Goal: Task Accomplishment & Management: Use online tool/utility

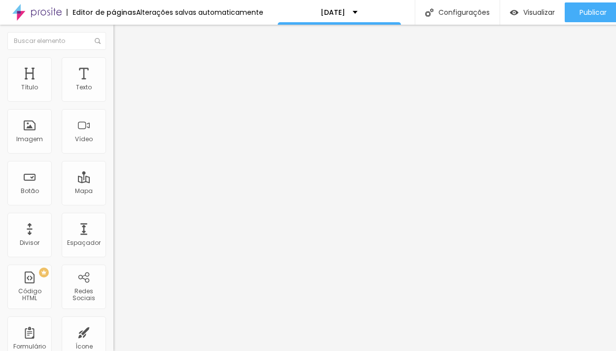
click at [113, 203] on div "Editar Texto Estilo Avançado Tipografia Voltar ao padrão Sombra DESATIVADO Volt…" at bounding box center [169, 188] width 113 height 326
drag, startPoint x: 608, startPoint y: 78, endPoint x: 105, endPoint y: 95, distance: 503.4
click at [113, 90] on span "Encaixotado" at bounding box center [132, 85] width 38 height 8
click at [113, 62] on li "Estilo" at bounding box center [169, 62] width 113 height 10
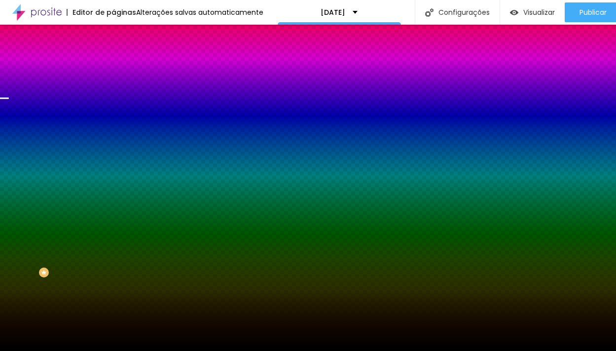
click at [113, 91] on span "Trocar imagem" at bounding box center [140, 86] width 54 height 8
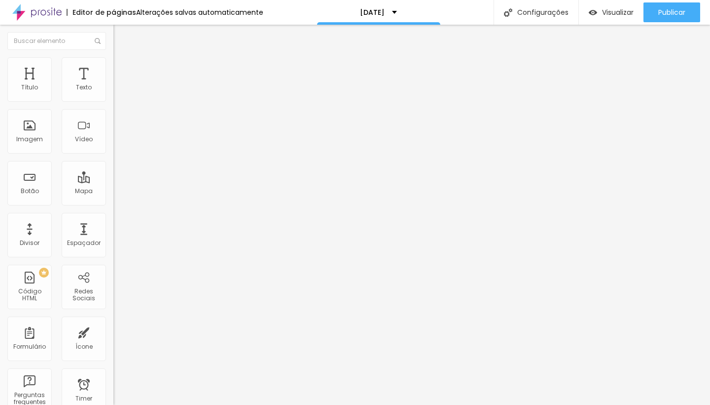
click at [113, 65] on li "Estilo" at bounding box center [169, 62] width 113 height 10
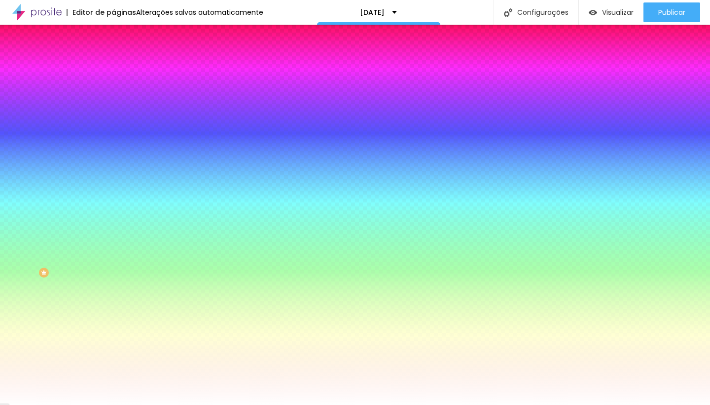
click at [113, 144] on input "#FFFFFF" at bounding box center [172, 139] width 118 height 10
click at [113, 123] on div "Cor de fundo" at bounding box center [169, 120] width 113 height 6
click at [117, 202] on icon "button" at bounding box center [120, 199] width 6 height 6
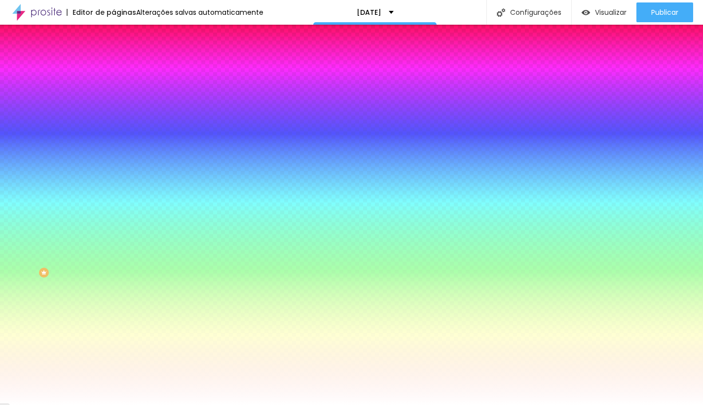
radio input "false"
radio input "true"
radio input "false"
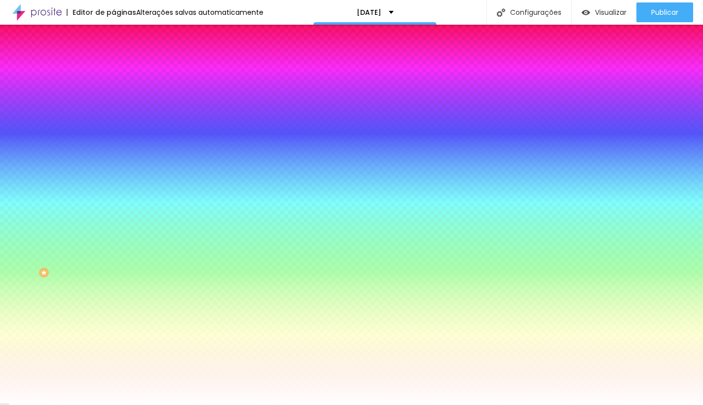
click at [213, 350] on div at bounding box center [351, 410] width 703 height 0
click at [62, 350] on div at bounding box center [351, 405] width 703 height 0
click at [113, 144] on input "#FFFFFF" at bounding box center [172, 139] width 118 height 10
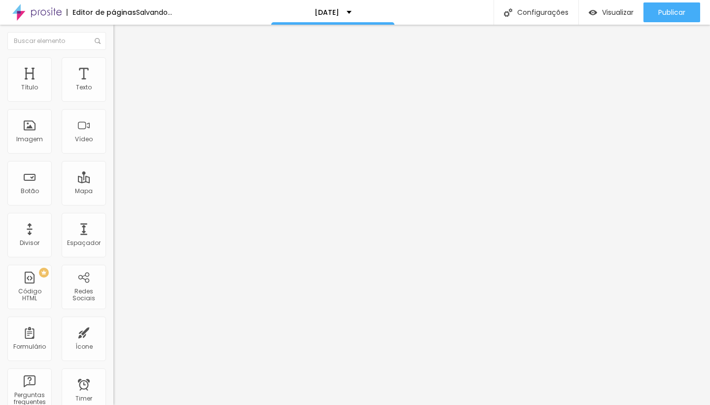
click at [113, 284] on div "Editar Texto Estilo Avançado 24 Tamanho do texto 0 Espaço entre letras 1.3 Altu…" at bounding box center [169, 215] width 113 height 380
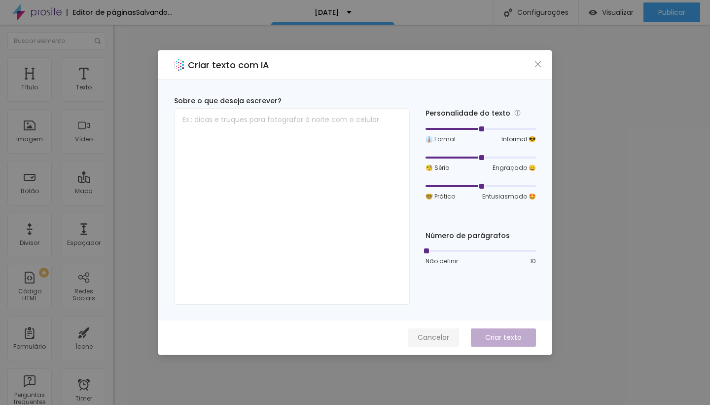
click at [445, 335] on span "Cancelar" at bounding box center [434, 337] width 32 height 10
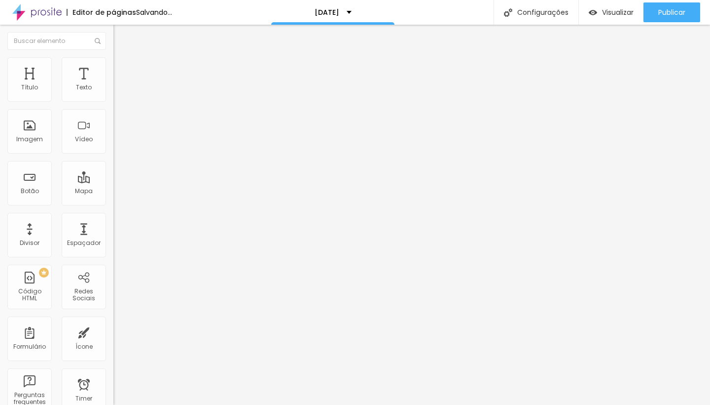
click at [113, 64] on li "Estilo" at bounding box center [169, 62] width 113 height 10
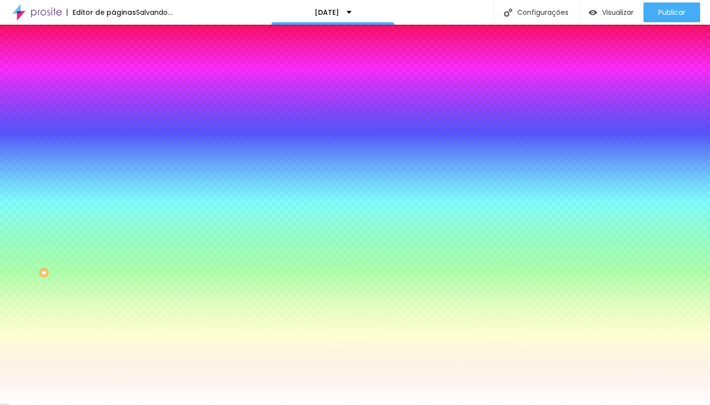
click at [122, 70] on span "Avançado" at bounding box center [138, 74] width 33 height 8
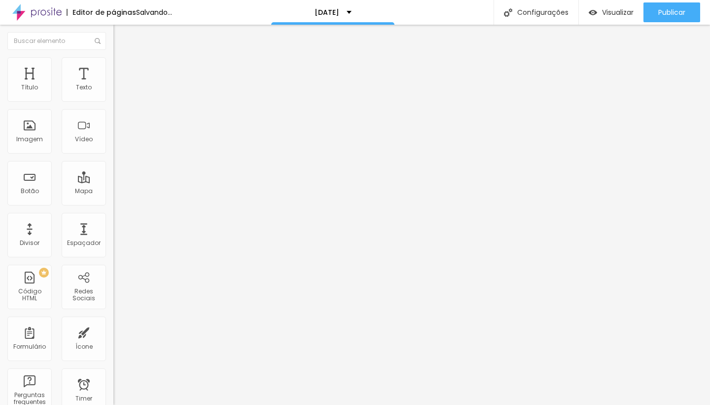
click at [122, 67] on span "Estilo" at bounding box center [129, 64] width 15 height 8
click at [113, 65] on li "Estilo" at bounding box center [169, 62] width 113 height 10
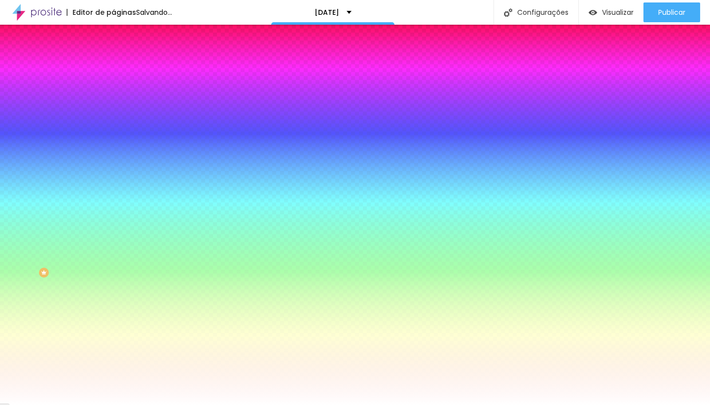
click at [113, 94] on div at bounding box center [169, 94] width 113 height 0
click at [74, 117] on div at bounding box center [355, 202] width 710 height 405
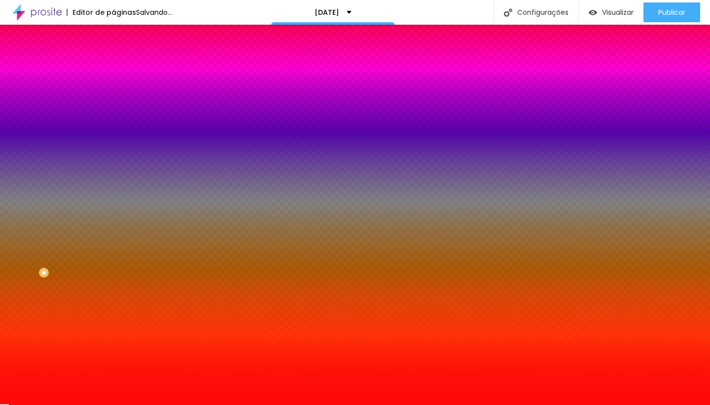
type input "#FF0909"
drag, startPoint x: 74, startPoint y: 117, endPoint x: 77, endPoint y: 109, distance: 8.6
click at [113, 104] on div at bounding box center [169, 104] width 113 height 0
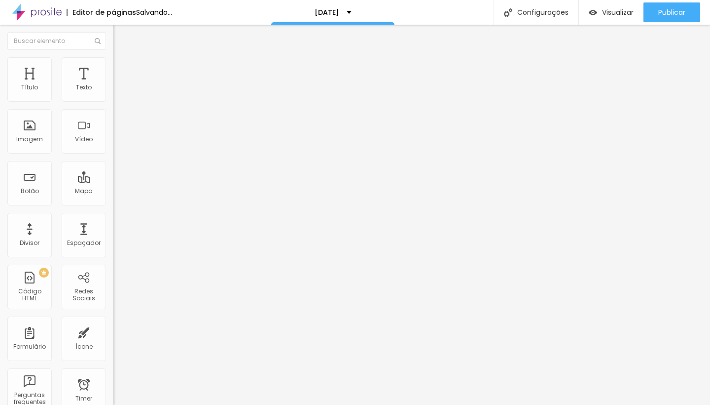
click at [113, 95] on button "button" at bounding box center [120, 89] width 14 height 10
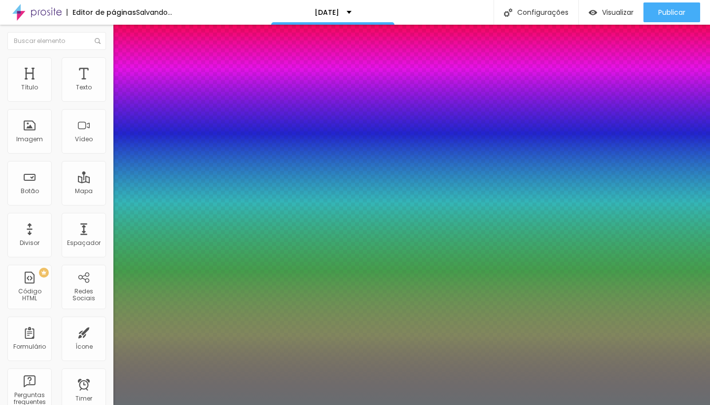
type input "1"
type input "#D9DEE2"
type input "1"
type input "#DBE0E4"
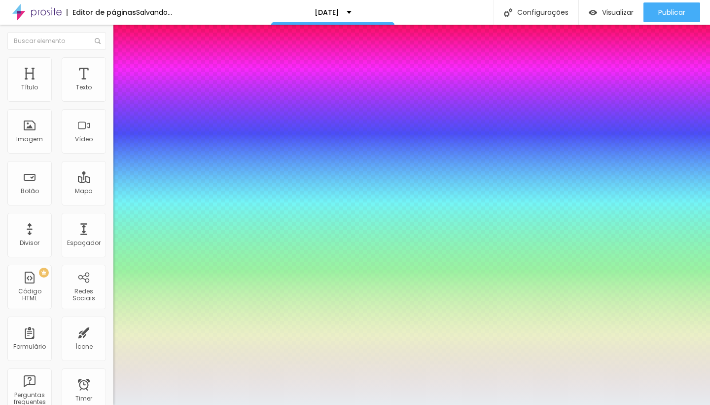
type input "1"
type input "#E7ECF0"
type input "1"
type input "#F4F8FC"
type input "1"
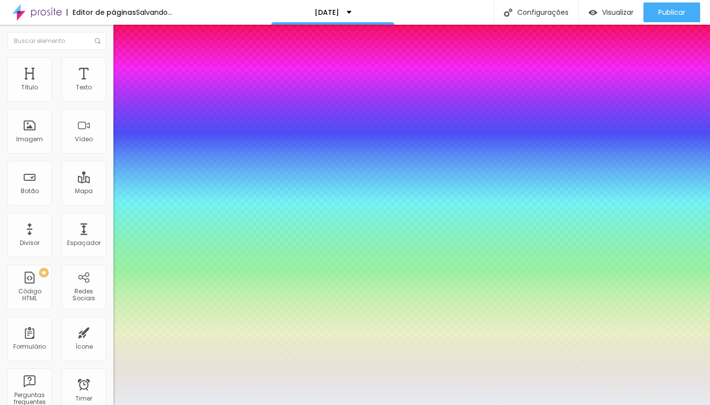
type input "#F9FCFF"
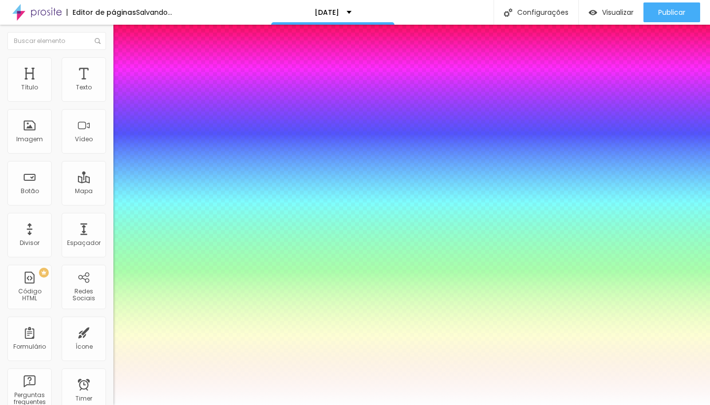
drag, startPoint x: 140, startPoint y: 278, endPoint x: 138, endPoint y: 266, distance: 11.5
click at [356, 350] on div at bounding box center [355, 405] width 710 height 0
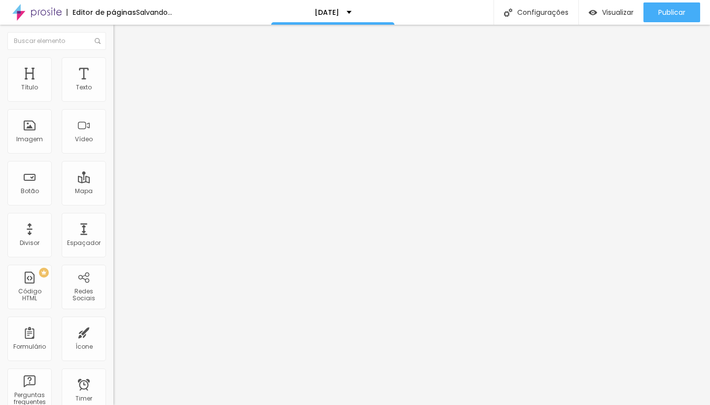
click at [113, 146] on button "button" at bounding box center [120, 141] width 14 height 10
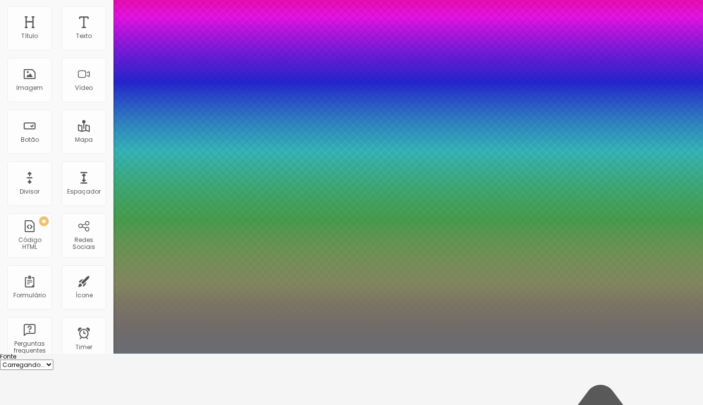
type input "1"
type input "0.5"
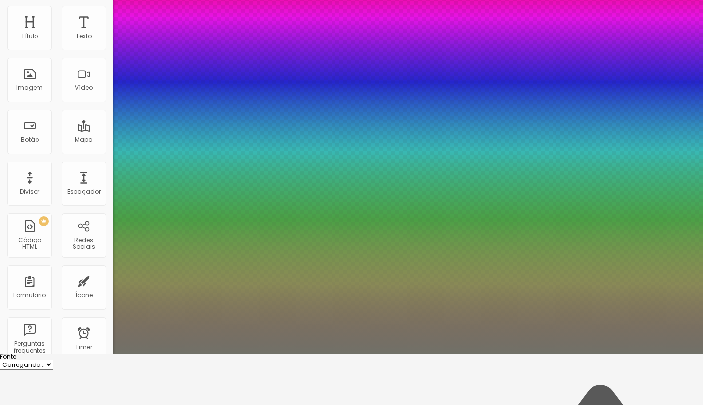
click at [208, 350] on div at bounding box center [351, 151] width 703 height 405
type input "1"
type input "0.5"
type input "#717168"
type input "1"
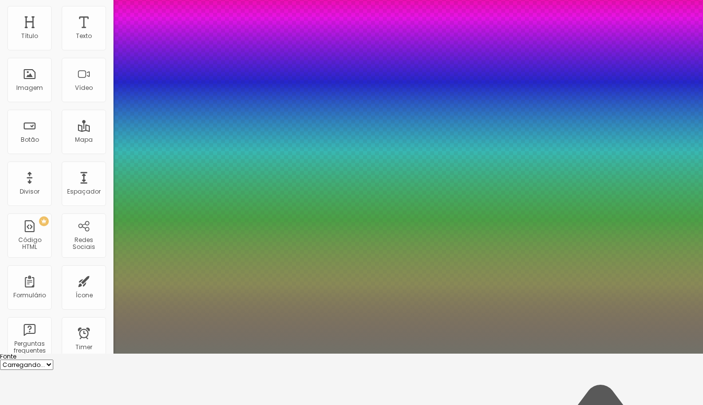
type input "0.5"
type input "#E6E616"
type input "1"
type input "0.5"
type input "#E7E717"
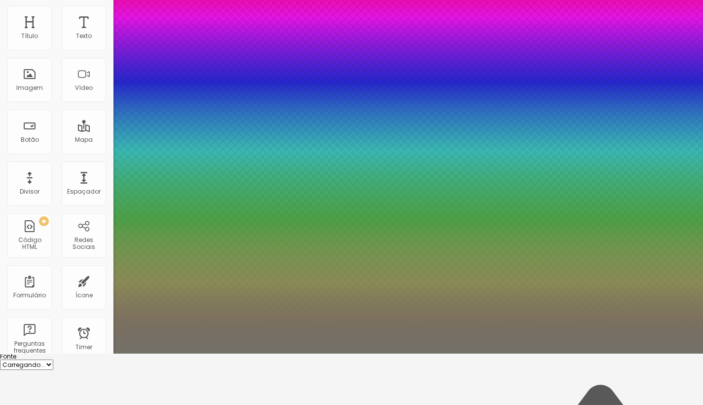
type input "1"
type input "0.5"
type input "#ECEC13"
type input "1"
type input "0.5"
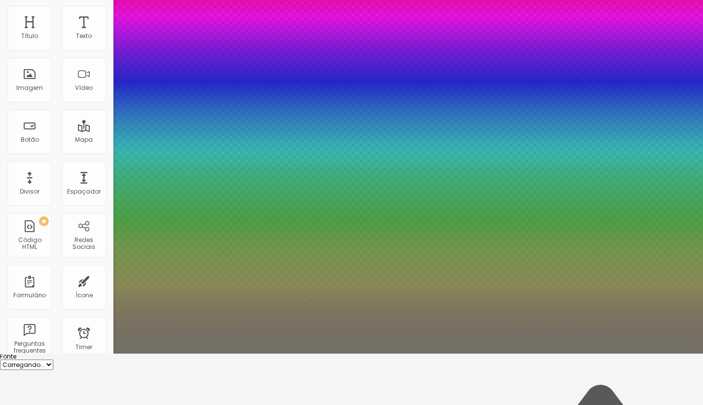
type input "#F0F010"
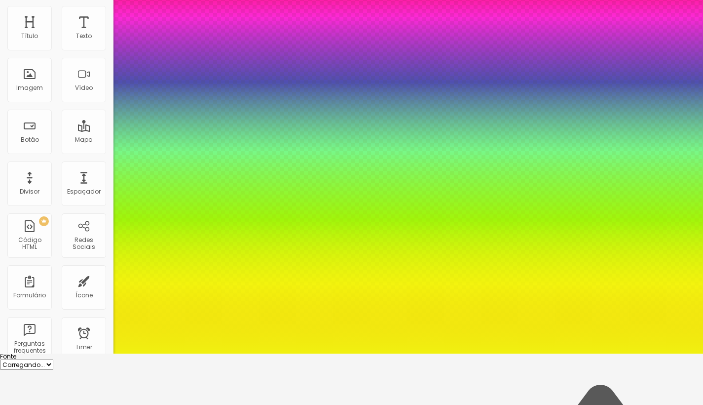
type input "1"
type input "0.5"
type input "#F1F110"
type input "1"
type input "0.5"
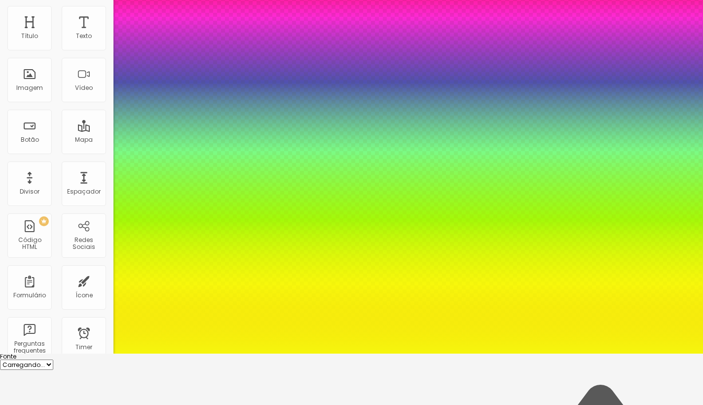
type input "#F6F60D"
type input "1"
type input "0.5"
type input "1"
type input "0.5"
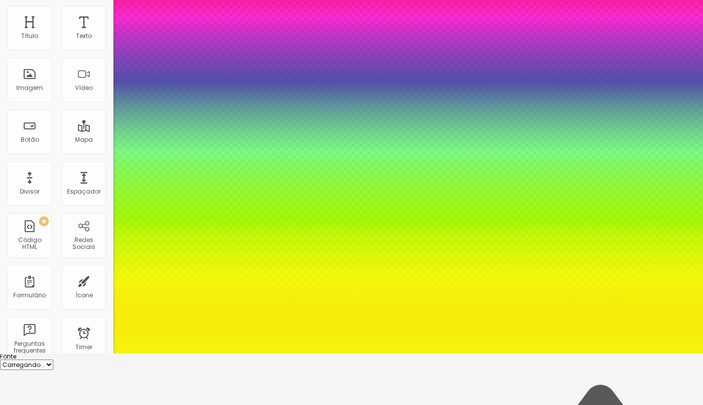
drag, startPoint x: 195, startPoint y: 336, endPoint x: 198, endPoint y: 331, distance: 5.8
click at [198, 331] on div at bounding box center [351, 151] width 703 height 405
click at [616, 350] on div at bounding box center [351, 353] width 703 height 0
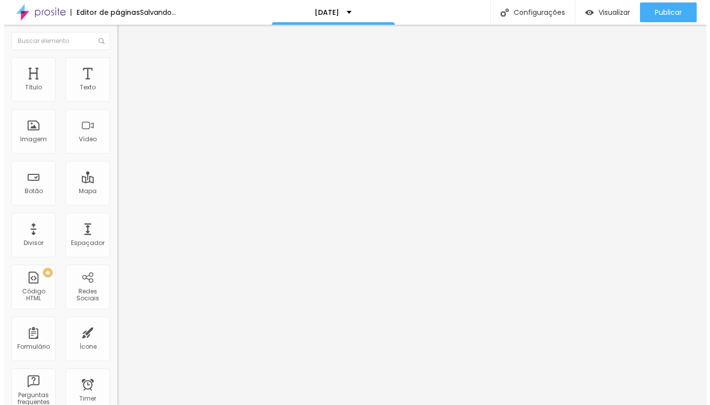
scroll to position [0, 0]
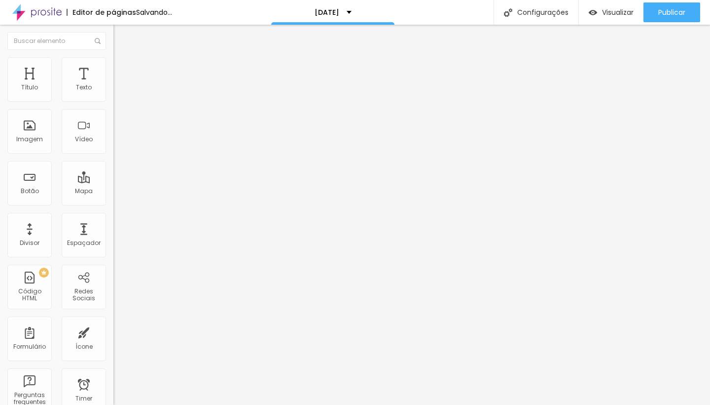
click at [113, 171] on div "Editar Coluna Conteúdo Estilo Avançado Alinhamento" at bounding box center [169, 215] width 113 height 380
click at [113, 83] on img at bounding box center [116, 80] width 6 height 6
click at [113, 85] on span "Trocar imagem" at bounding box center [140, 80] width 54 height 8
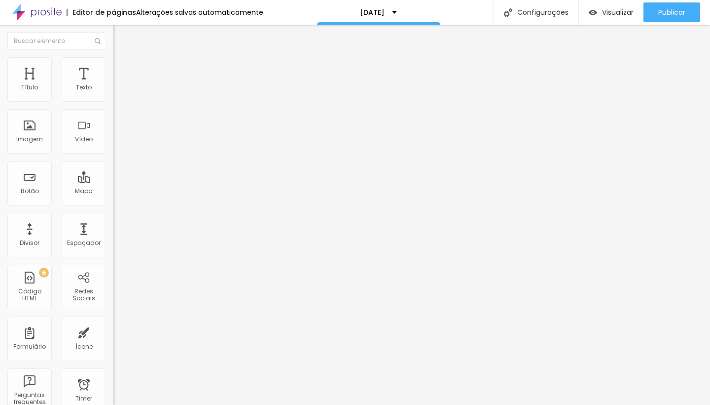
click at [113, 65] on li "Estilo" at bounding box center [169, 62] width 113 height 10
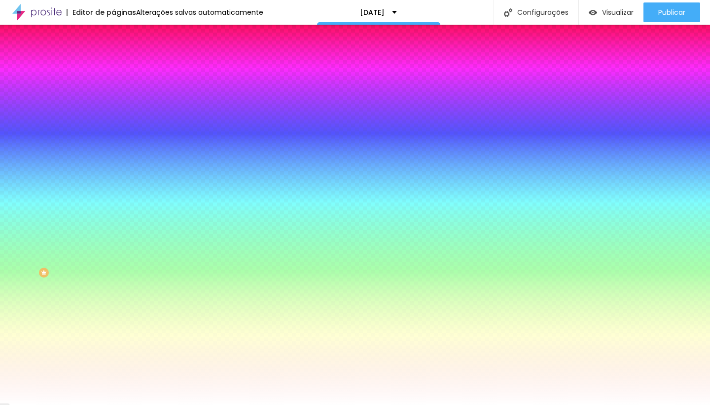
click at [113, 134] on div at bounding box center [169, 134] width 113 height 0
click at [87, 194] on div at bounding box center [355, 202] width 710 height 405
drag, startPoint x: 86, startPoint y: 193, endPoint x: 88, endPoint y: 188, distance: 5.3
click at [113, 144] on div at bounding box center [169, 144] width 113 height 0
click at [113, 134] on div at bounding box center [169, 134] width 113 height 0
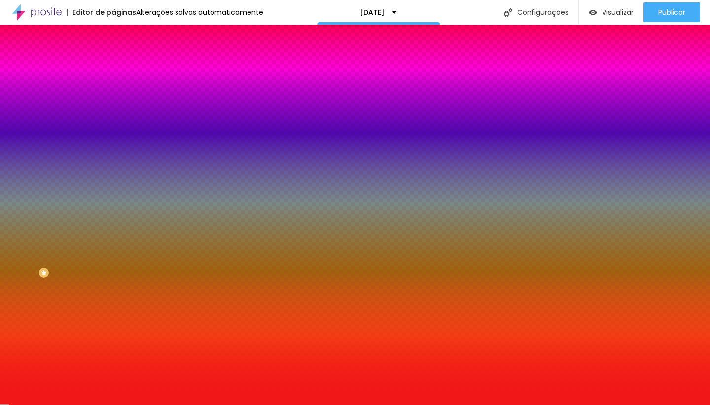
click at [74, 195] on div at bounding box center [355, 202] width 710 height 405
type input "#F0161B"
click at [645, 20] on div at bounding box center [646, 19] width 2 height 2
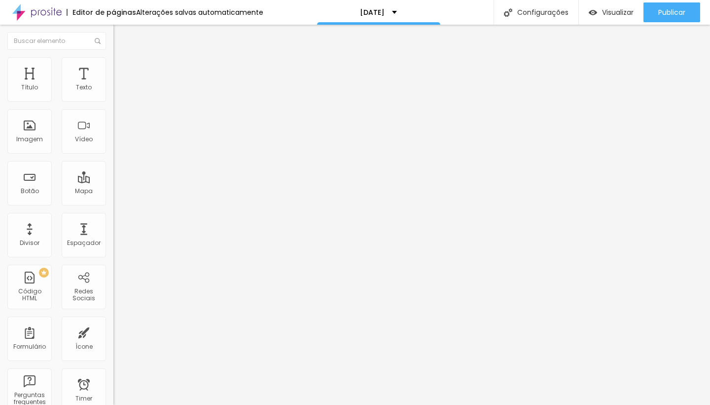
click at [113, 95] on button "button" at bounding box center [120, 89] width 14 height 10
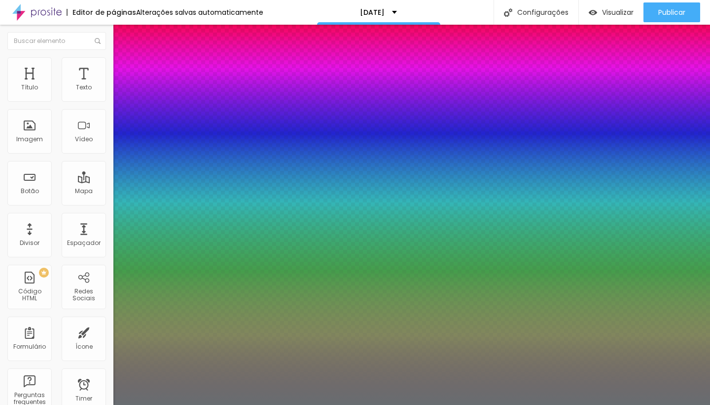
type input "1"
type input "#A9D1F1"
type input "1"
type input "#B3D5F1"
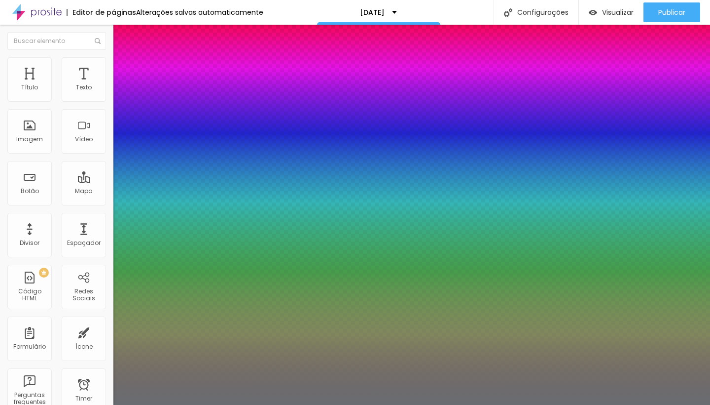
type input "1"
type input "#F5F6F6"
type input "1"
type input "#FDFDFD"
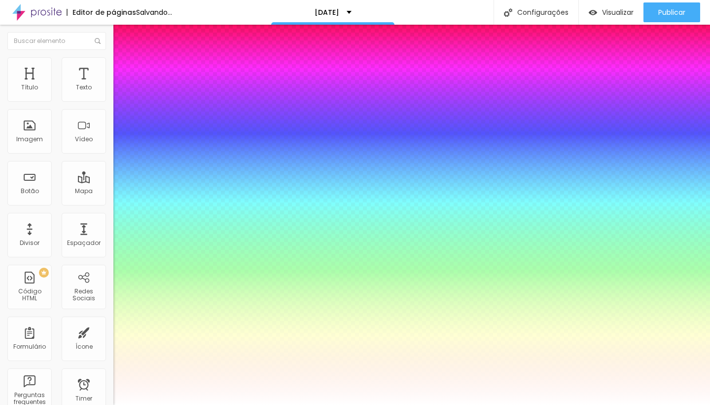
type input "1"
type input "#FFFFFF"
drag, startPoint x: 156, startPoint y: 273, endPoint x: 129, endPoint y: 269, distance: 27.5
type input "1"
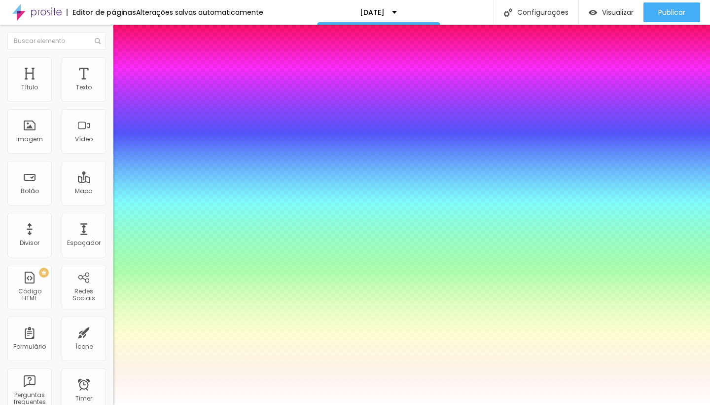
click at [514, 404] on div at bounding box center [355, 405] width 710 height 0
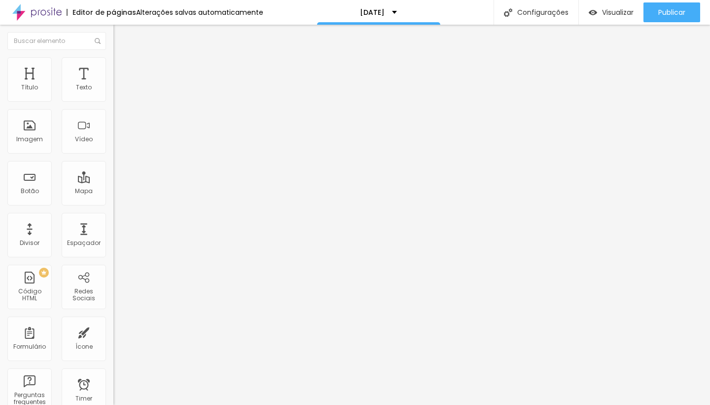
click at [113, 62] on img at bounding box center [117, 61] width 9 height 9
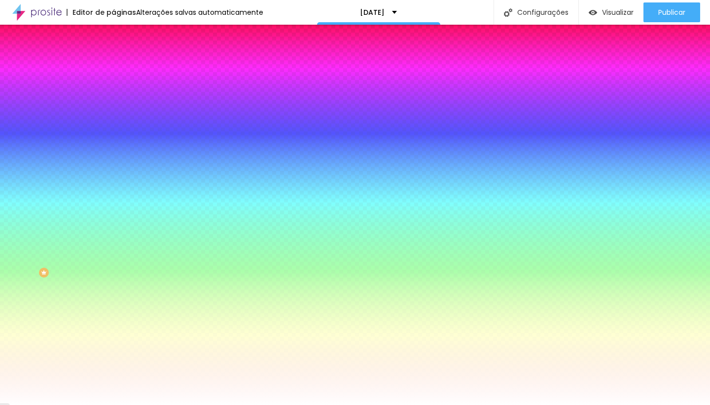
click at [113, 67] on li "Avançado" at bounding box center [169, 72] width 113 height 10
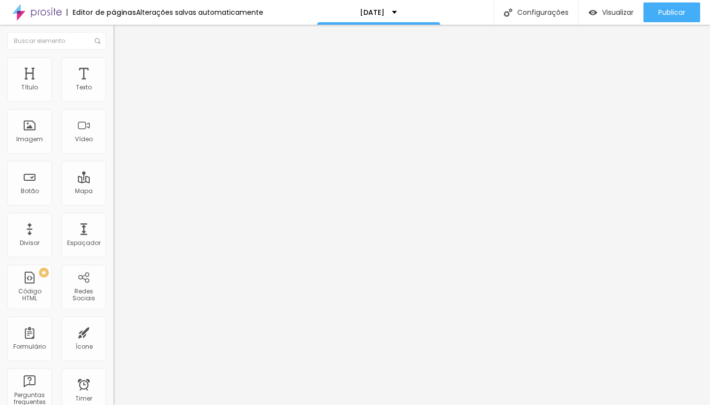
click at [113, 57] on img at bounding box center [117, 61] width 9 height 9
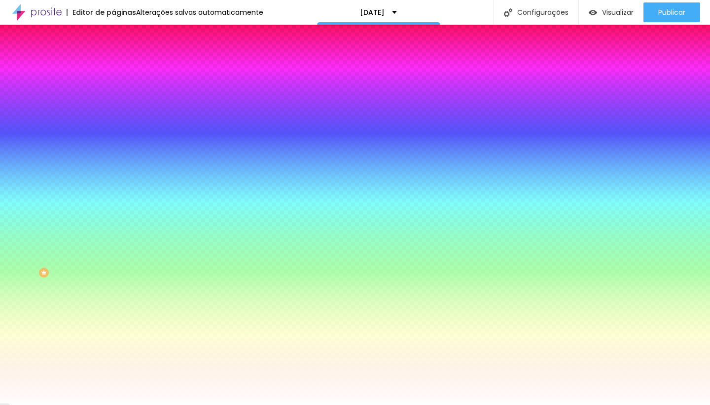
click at [113, 56] on img at bounding box center [117, 51] width 9 height 9
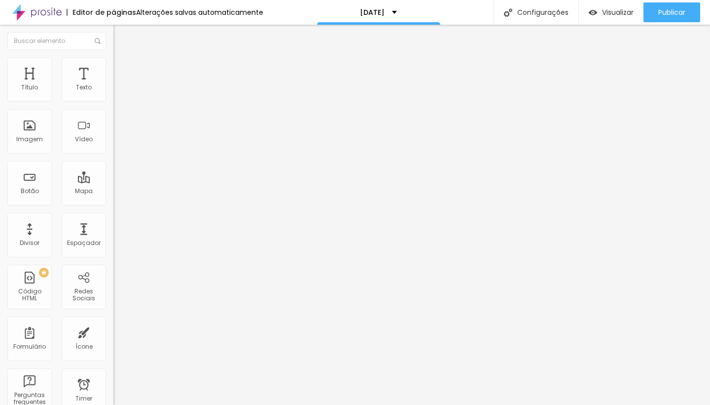
click at [113, 64] on li "Estilo" at bounding box center [169, 62] width 113 height 10
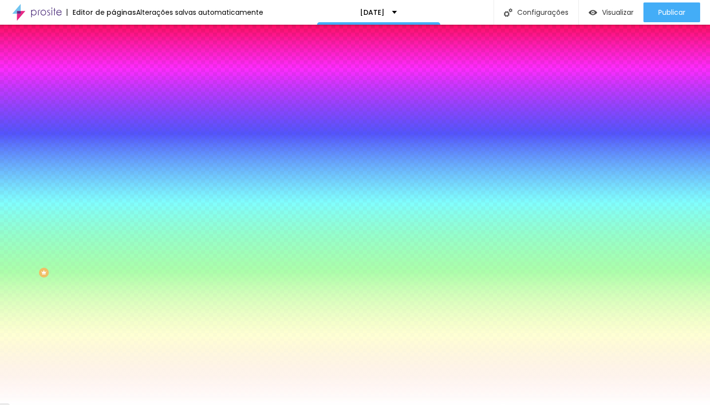
click at [113, 67] on li "Avançado" at bounding box center [169, 72] width 113 height 10
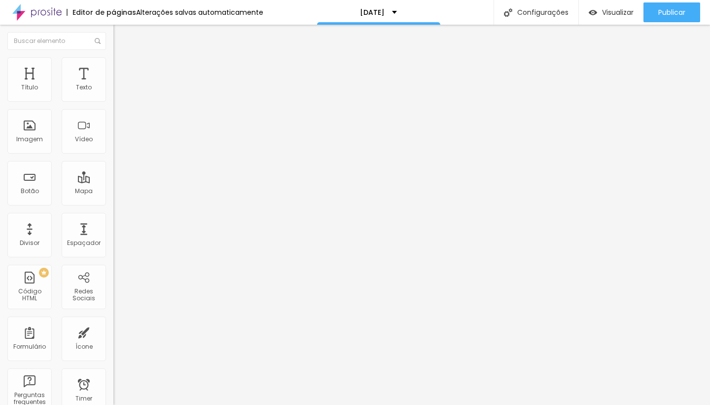
click at [122, 68] on span "Estilo" at bounding box center [129, 64] width 15 height 8
click at [113, 63] on li "Estilo" at bounding box center [169, 62] width 113 height 10
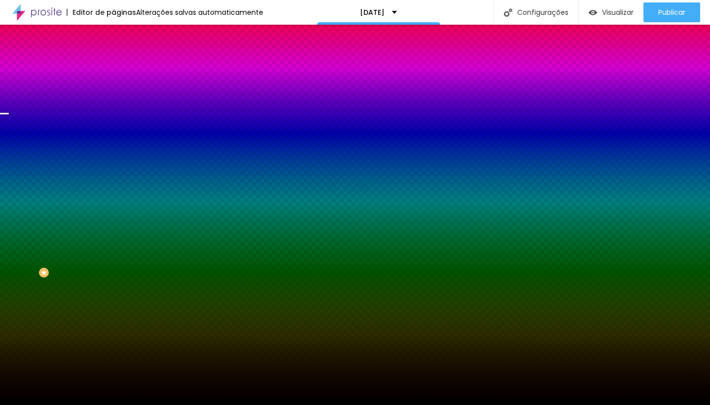
click at [113, 177] on button "button" at bounding box center [120, 172] width 14 height 10
radio input "false"
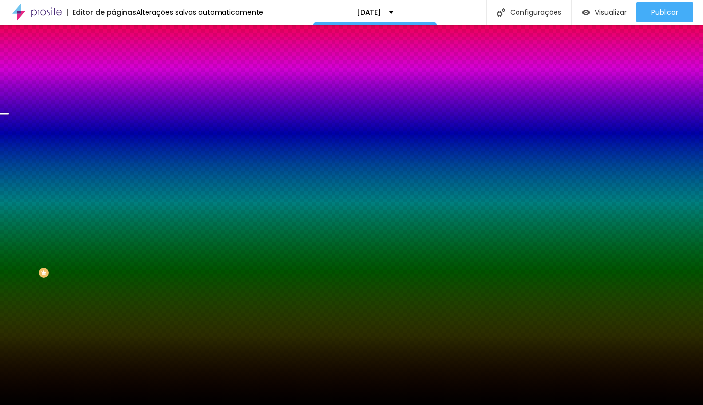
radio input "false"
radio input "true"
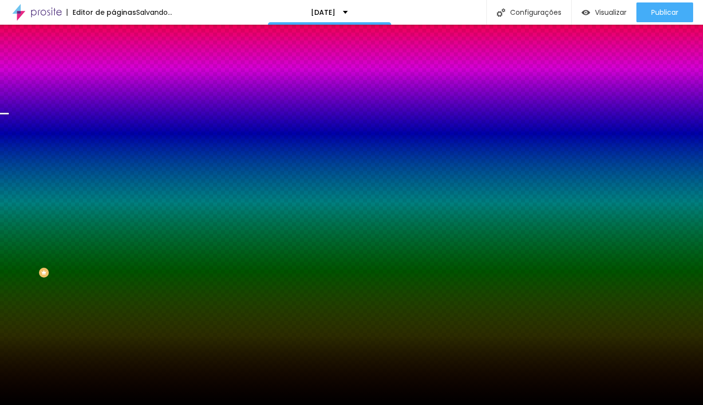
radio input "true"
radio input "false"
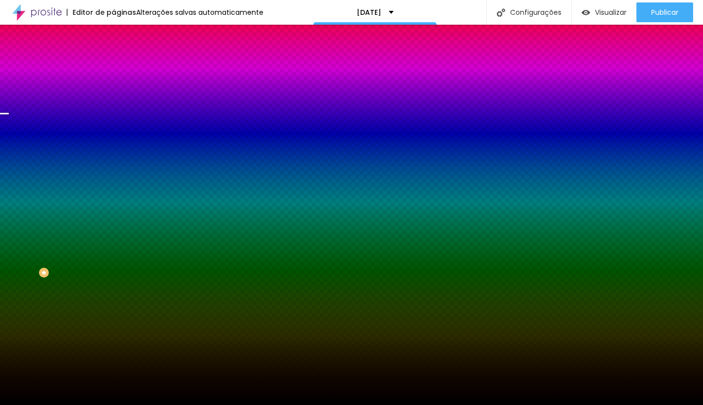
radio input "false"
radio input "true"
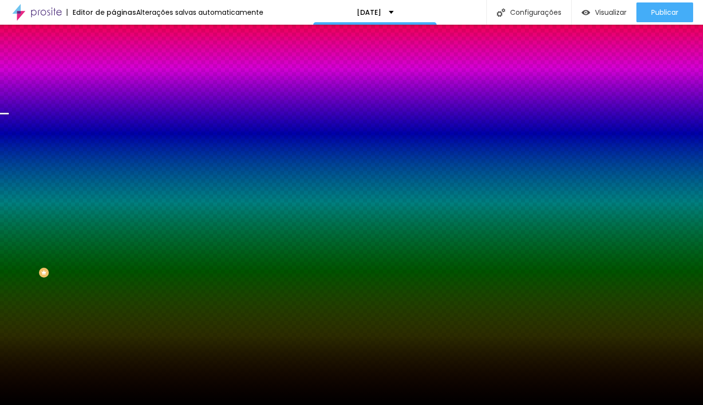
radio input "true"
radio input "false"
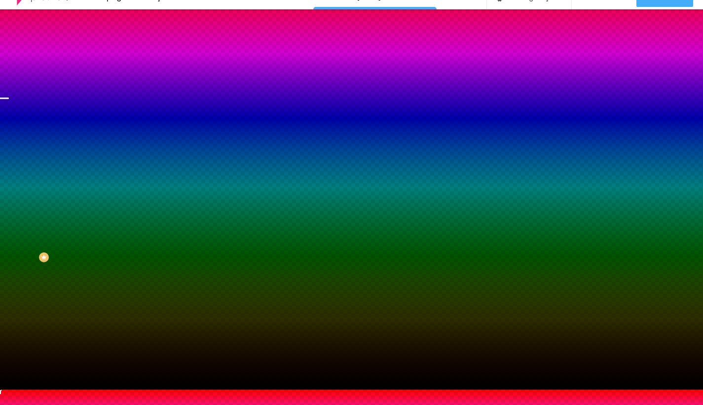
click at [184, 389] on div at bounding box center [351, 389] width 703 height 0
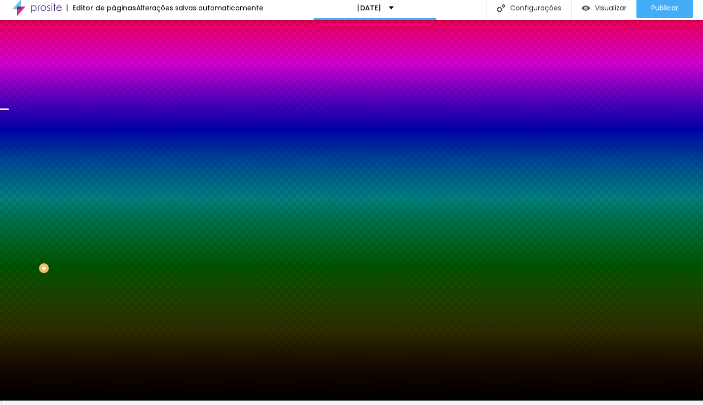
scroll to position [0, 0]
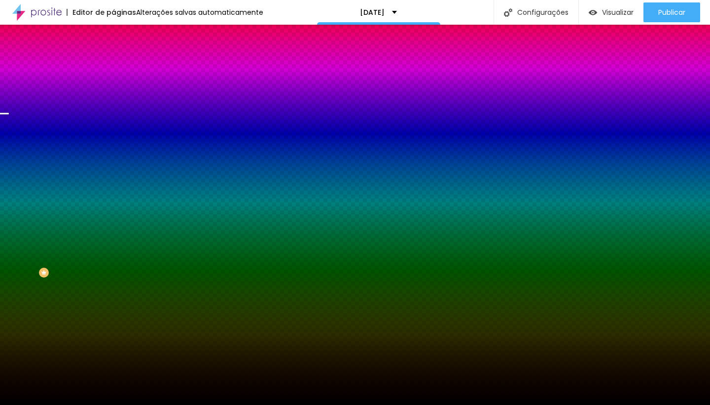
click at [117, 174] on icon "button" at bounding box center [120, 171] width 6 height 6
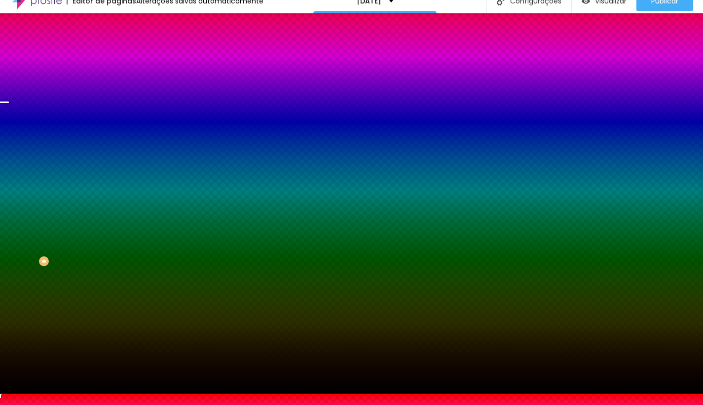
drag, startPoint x: 130, startPoint y: 331, endPoint x: 130, endPoint y: 314, distance: 17.8
drag, startPoint x: 178, startPoint y: 346, endPoint x: 129, endPoint y: 325, distance: 52.8
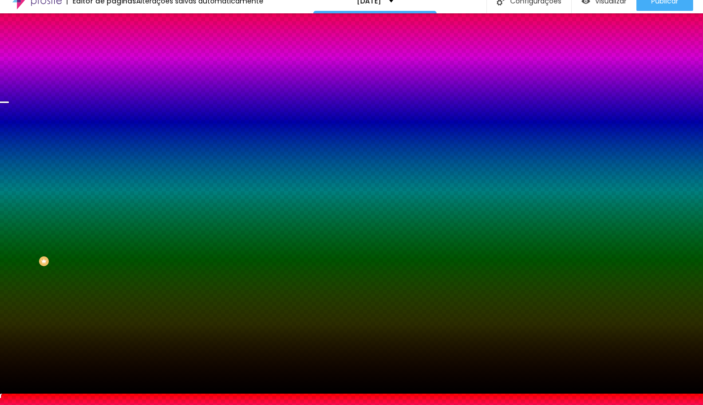
drag, startPoint x: 191, startPoint y: 365, endPoint x: 166, endPoint y: 362, distance: 24.8
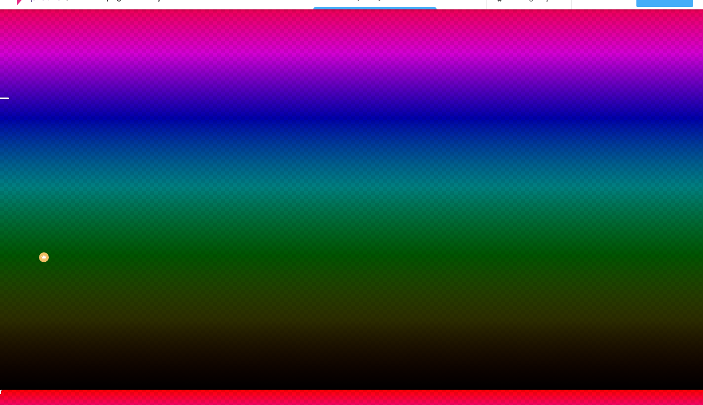
scroll to position [0, 0]
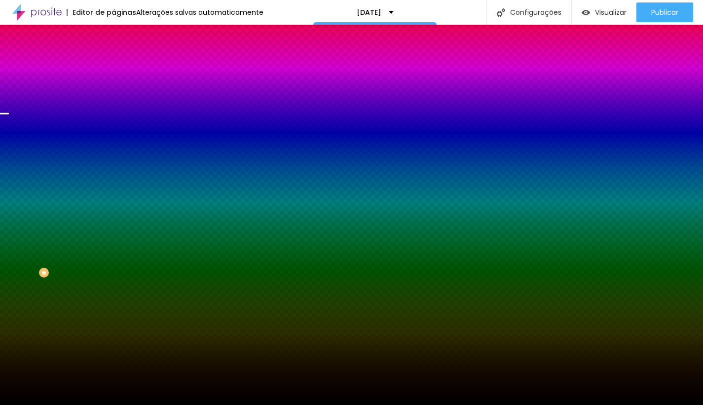
drag, startPoint x: 185, startPoint y: 378, endPoint x: 200, endPoint y: 323, distance: 57.7
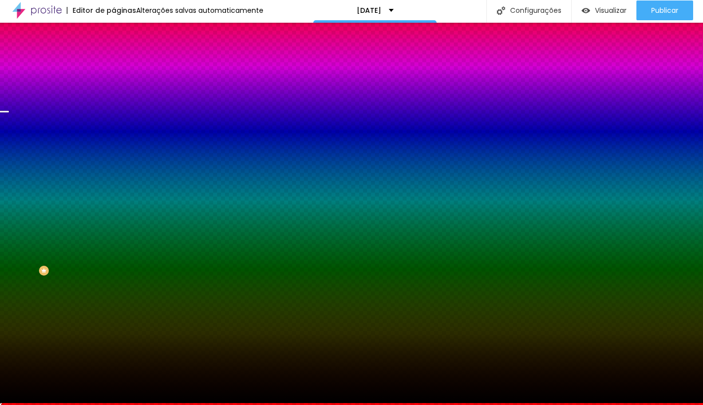
scroll to position [4, 0]
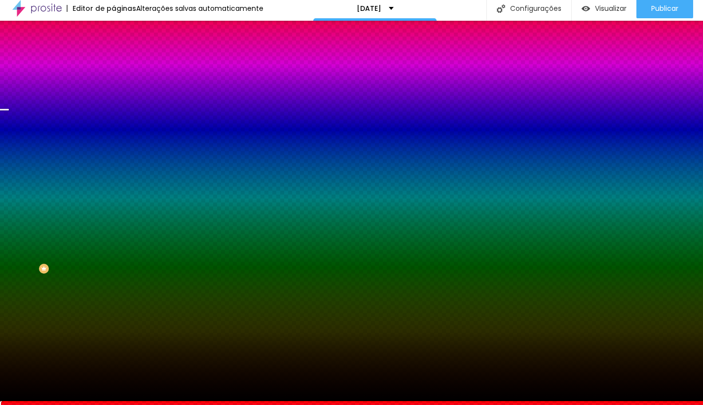
type input "#92A113"
drag, startPoint x: 190, startPoint y: 371, endPoint x: 187, endPoint y: 360, distance: 11.7
click at [631, 401] on div at bounding box center [351, 401] width 703 height 0
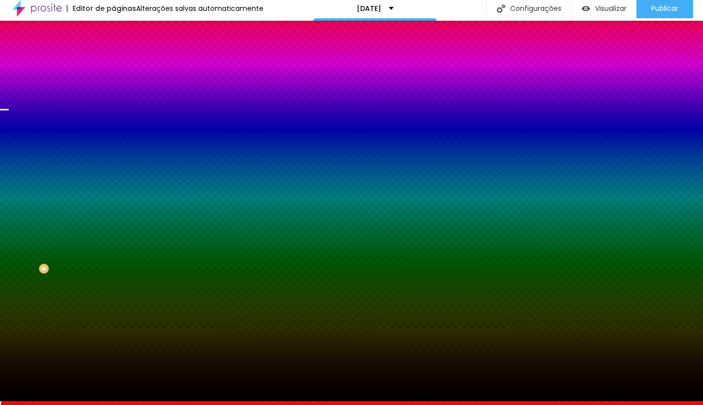
scroll to position [0, 0]
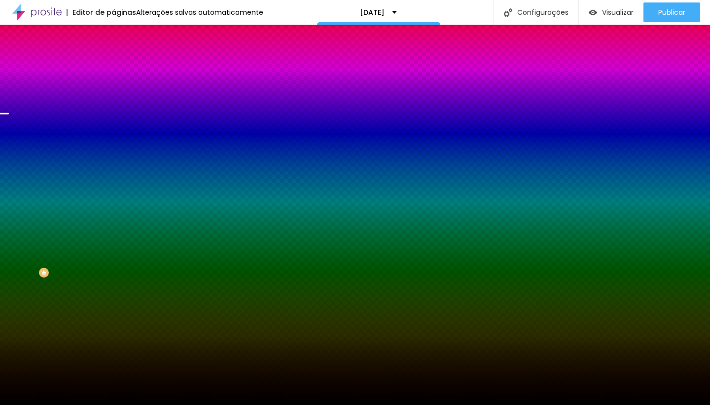
click at [113, 177] on button "button" at bounding box center [120, 172] width 14 height 10
drag, startPoint x: 196, startPoint y: 324, endPoint x: 247, endPoint y: 338, distance: 52.3
click at [247, 338] on body "Editor de páginas Alterações salvas automaticamente [DATE] Configurações Config…" at bounding box center [351, 202] width 703 height 405
click at [60, 404] on div at bounding box center [351, 405] width 703 height 0
click at [117, 202] on icon "button" at bounding box center [120, 199] width 6 height 6
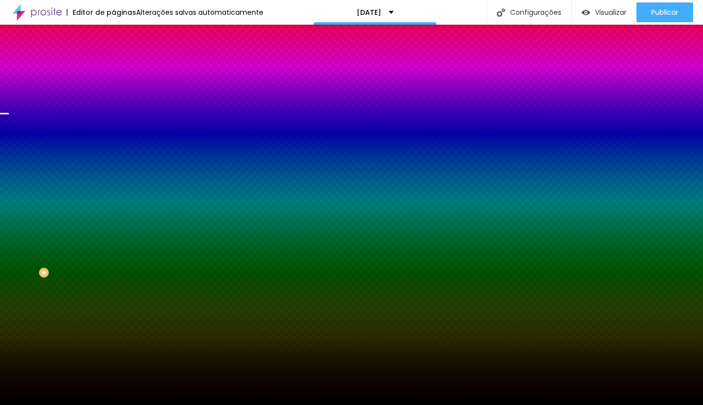
drag, startPoint x: 218, startPoint y: 350, endPoint x: 187, endPoint y: 348, distance: 30.6
paste input "92A113"
type input "#92A113"
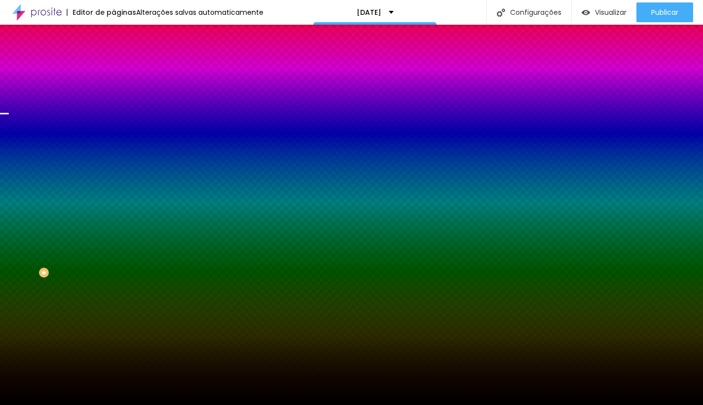
click at [218, 404] on div at bounding box center [351, 410] width 703 height 0
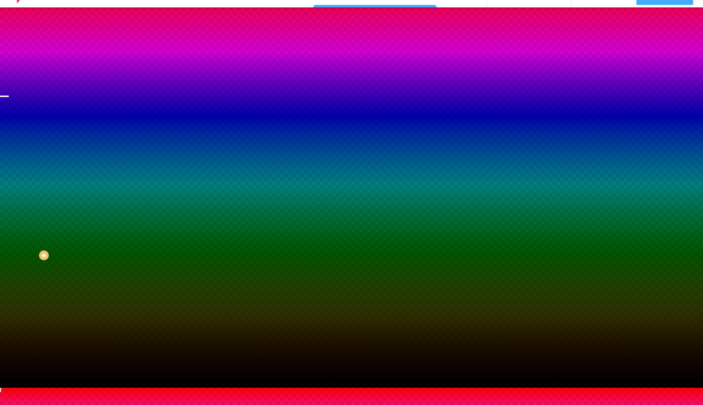
scroll to position [39, 0]
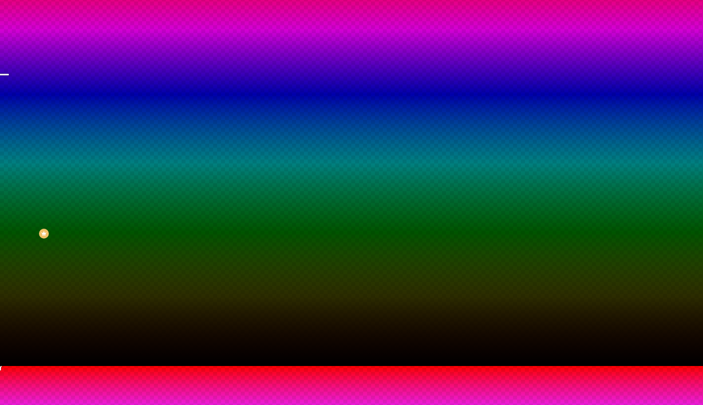
click at [551, 366] on div at bounding box center [351, 366] width 703 height 0
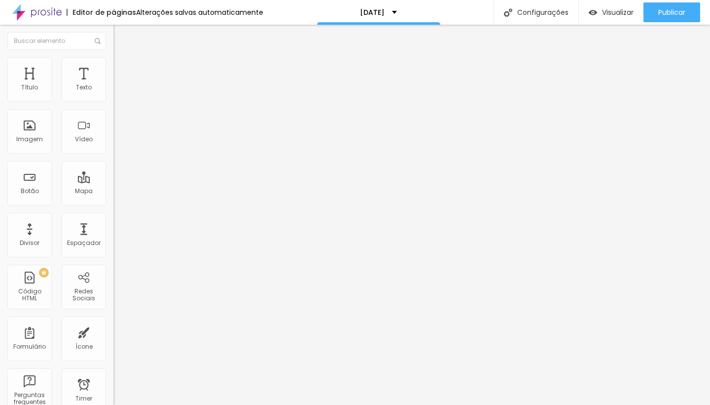
click at [113, 66] on li "Estilo" at bounding box center [169, 62] width 113 height 10
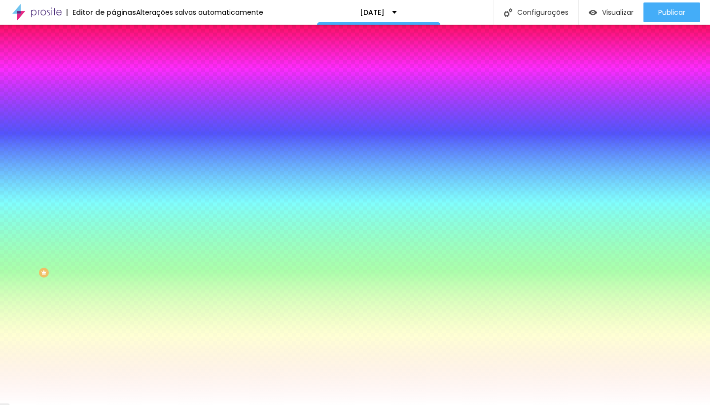
click at [122, 70] on span "Avançado" at bounding box center [138, 74] width 33 height 8
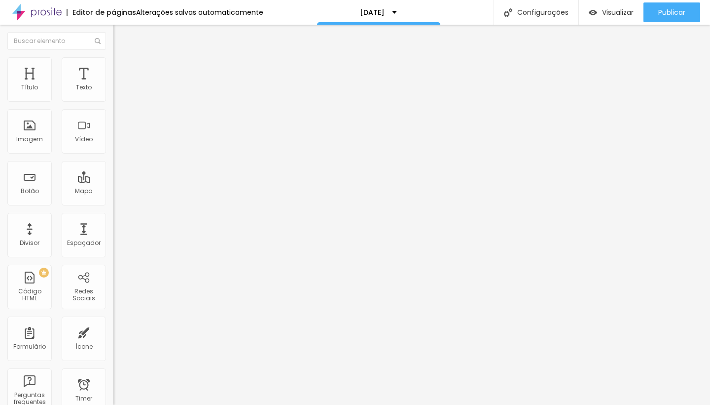
click at [113, 60] on img at bounding box center [117, 61] width 9 height 9
click at [113, 64] on li "Estilo" at bounding box center [169, 62] width 113 height 10
click at [113, 60] on li "Estilo" at bounding box center [169, 62] width 113 height 10
click at [113, 64] on li "Estilo" at bounding box center [169, 62] width 113 height 10
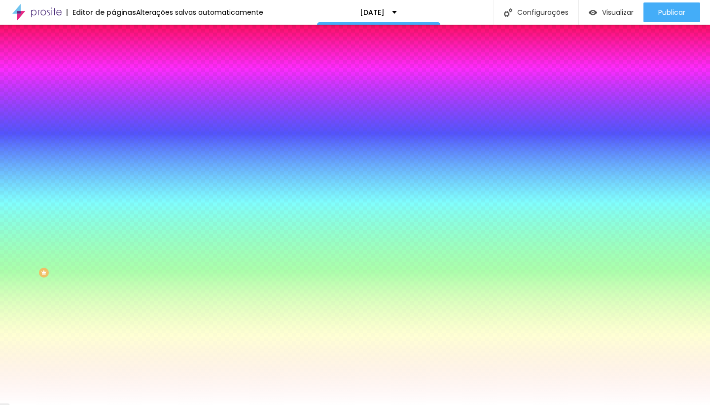
click at [122, 70] on span "Avançado" at bounding box center [138, 74] width 33 height 8
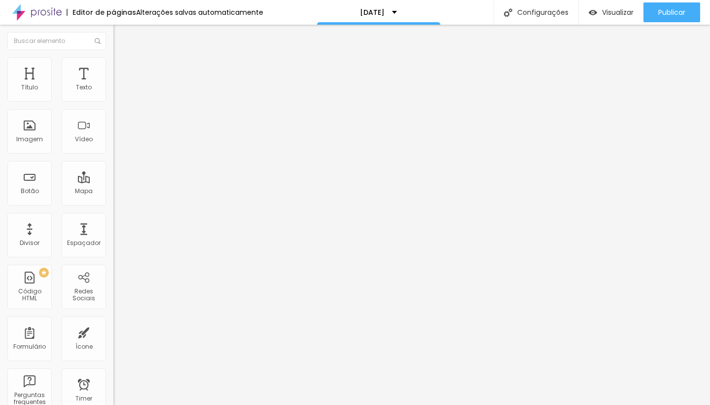
click at [113, 65] on li "Estilo" at bounding box center [169, 62] width 113 height 10
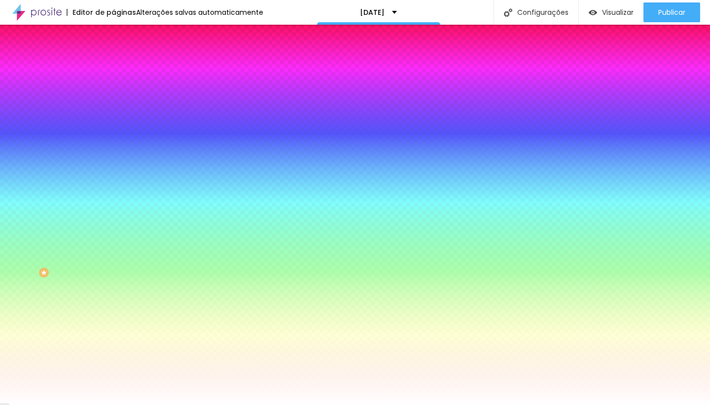
click at [113, 57] on li "Conteúdo" at bounding box center [169, 52] width 113 height 10
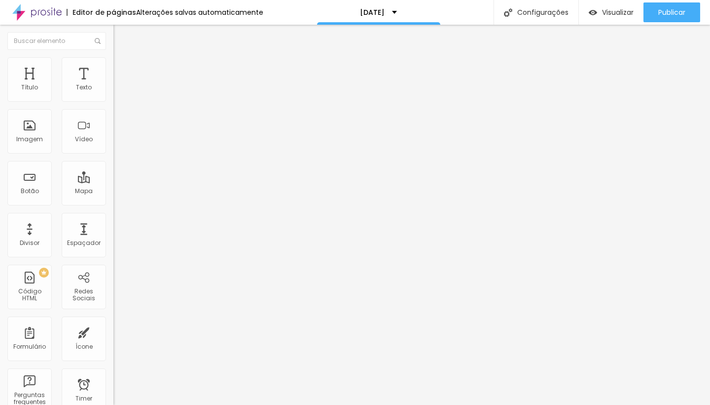
click at [113, 62] on img at bounding box center [117, 61] width 9 height 9
click at [122, 67] on span "Estilo" at bounding box center [129, 64] width 15 height 8
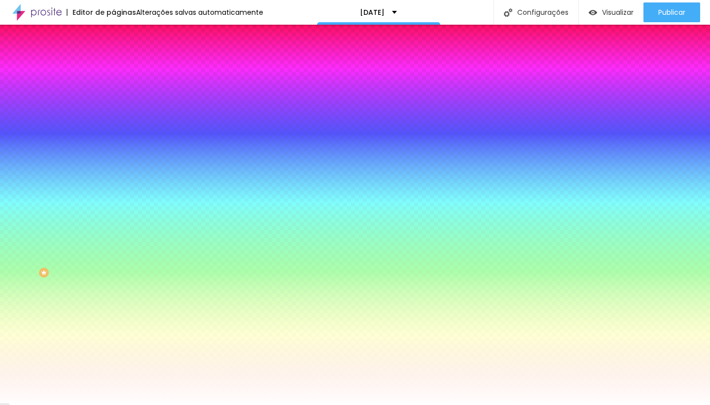
click at [113, 67] on li "Avançado" at bounding box center [169, 72] width 113 height 10
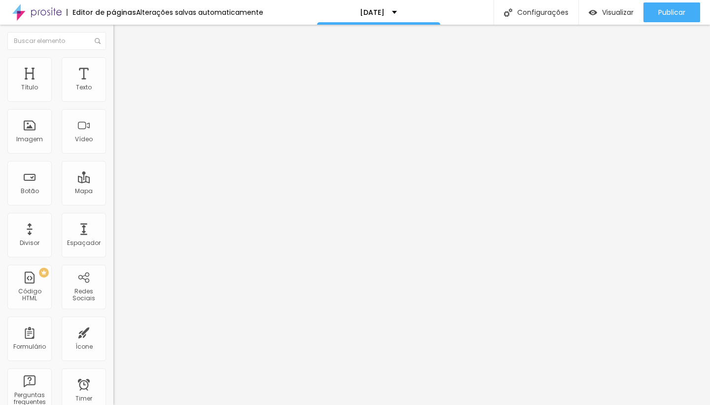
click at [122, 68] on span "Avançado" at bounding box center [138, 64] width 33 height 8
click at [113, 66] on li "Estilo" at bounding box center [169, 62] width 113 height 10
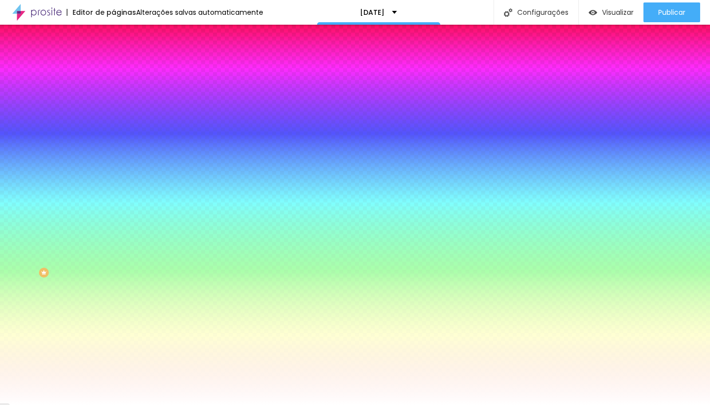
click at [122, 70] on span "Avançado" at bounding box center [138, 74] width 33 height 8
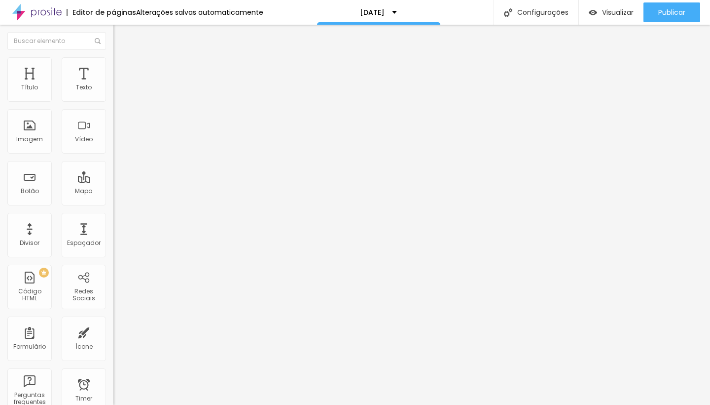
click at [122, 67] on span "Estilo" at bounding box center [129, 64] width 15 height 8
click at [113, 65] on li "Estilo" at bounding box center [169, 62] width 113 height 10
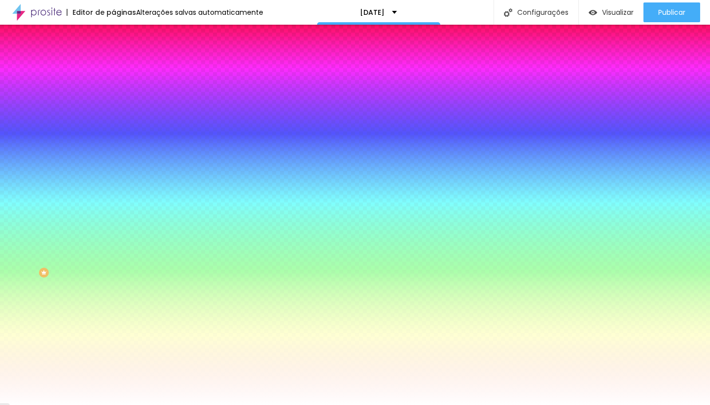
click at [113, 94] on div at bounding box center [169, 94] width 113 height 0
click at [90, 114] on div at bounding box center [355, 202] width 710 height 405
click at [90, 111] on div at bounding box center [355, 202] width 710 height 405
click at [70, 120] on div at bounding box center [355, 202] width 710 height 405
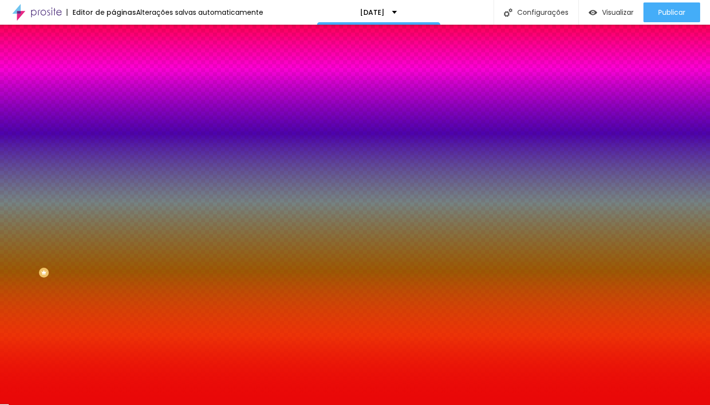
drag, startPoint x: 73, startPoint y: 118, endPoint x: 78, endPoint y: 116, distance: 5.8
click at [78, 116] on div at bounding box center [355, 202] width 710 height 405
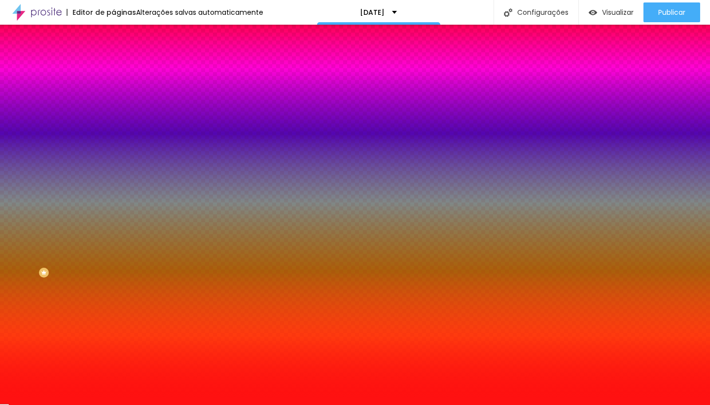
type input "#FF1111"
drag, startPoint x: 78, startPoint y: 116, endPoint x: 75, endPoint y: 104, distance: 12.6
click at [113, 104] on div "Cor de fundo Voltar ao padrão #FF1111" at bounding box center [169, 90] width 113 height 27
type input "2"
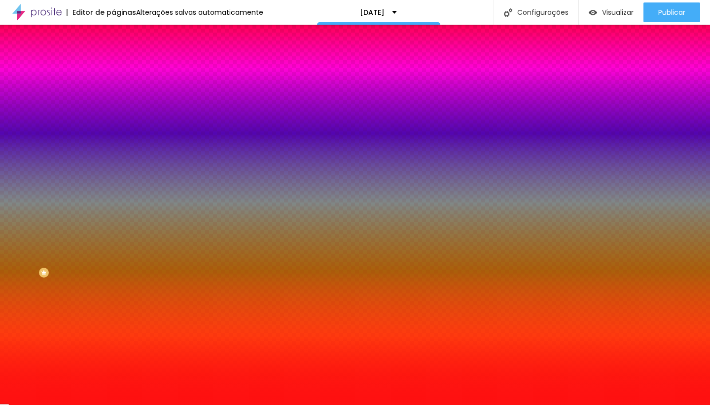
type input "3"
type input "7"
type input "8"
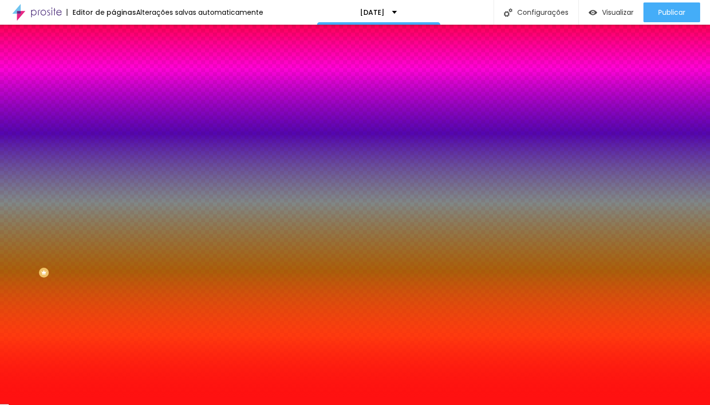
type input "8"
type input "11"
type input "16"
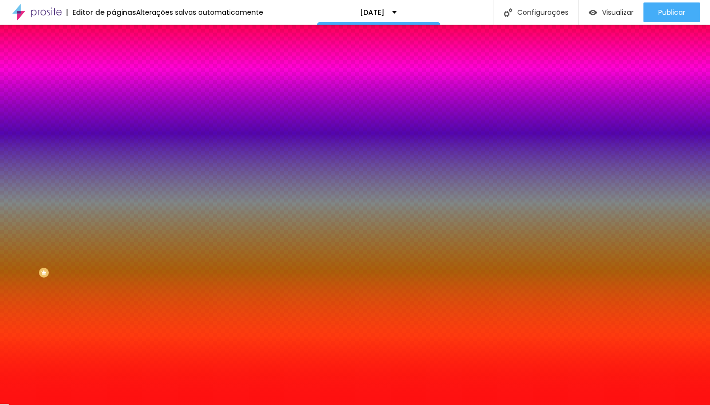
type input "26"
type input "35"
type input "43"
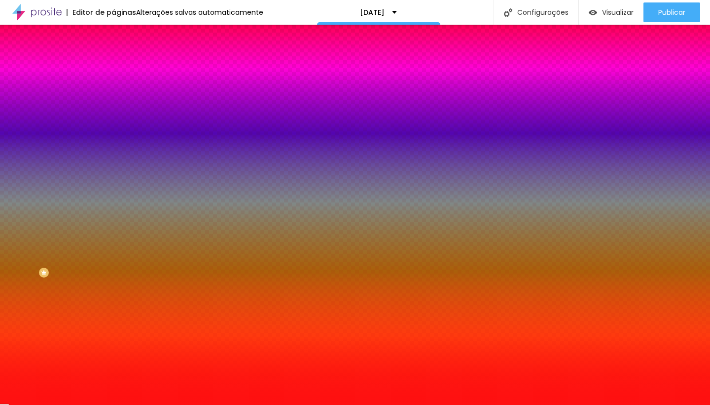
type input "43"
type input "49"
type input "61"
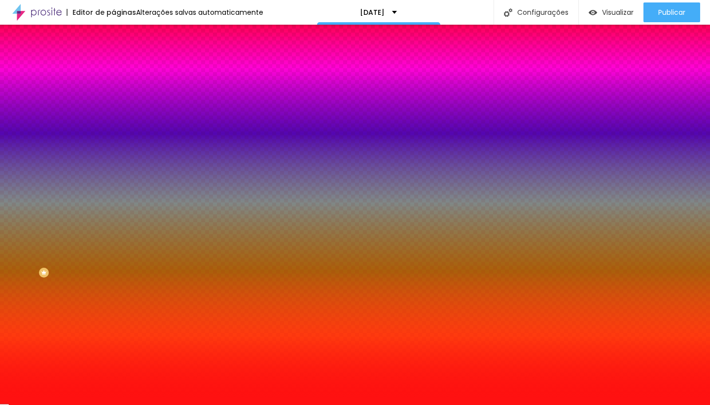
type input "63"
type input "65"
drag, startPoint x: 23, startPoint y: 120, endPoint x: 42, endPoint y: 126, distance: 20.7
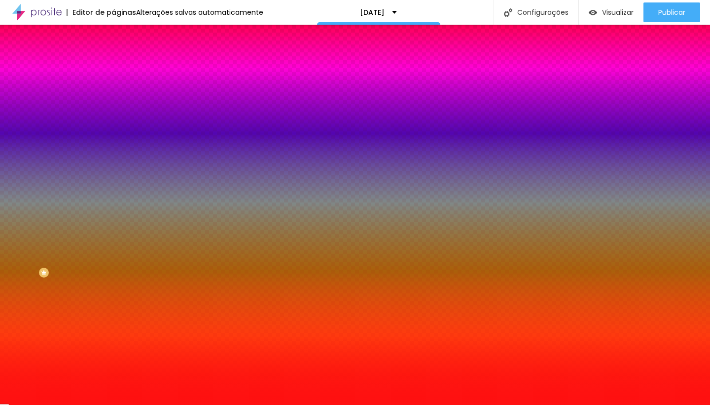
click at [113, 126] on div "65 Borda arredondada" at bounding box center [169, 174] width 113 height 140
drag, startPoint x: 43, startPoint y: 112, endPoint x: 108, endPoint y: 112, distance: 65.1
click at [113, 112] on div "65 Borda arredondada" at bounding box center [169, 174] width 113 height 140
type input "66"
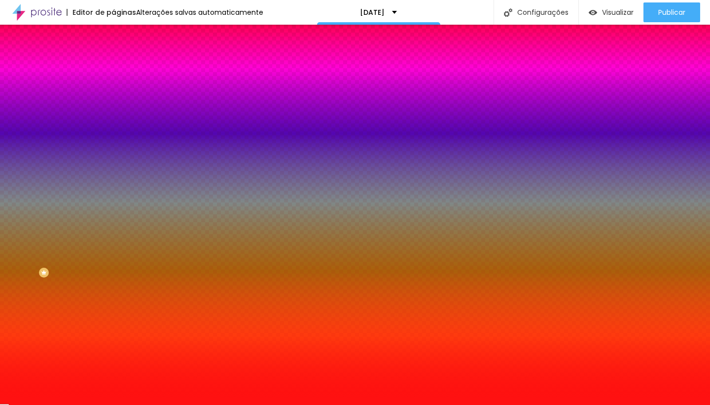
type input "89"
type input "100"
type input "125"
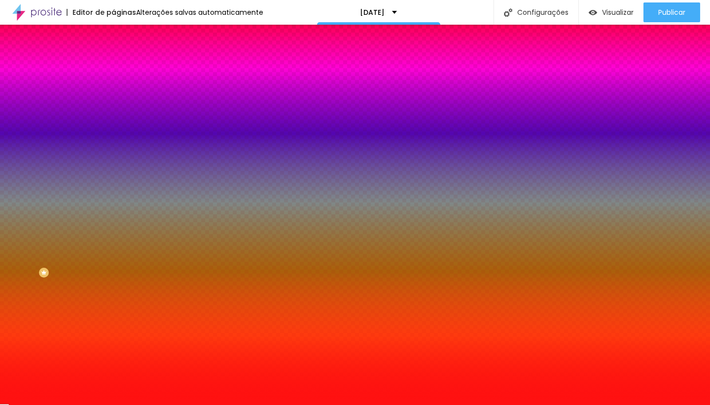
type input "125"
type input "146"
type input "168"
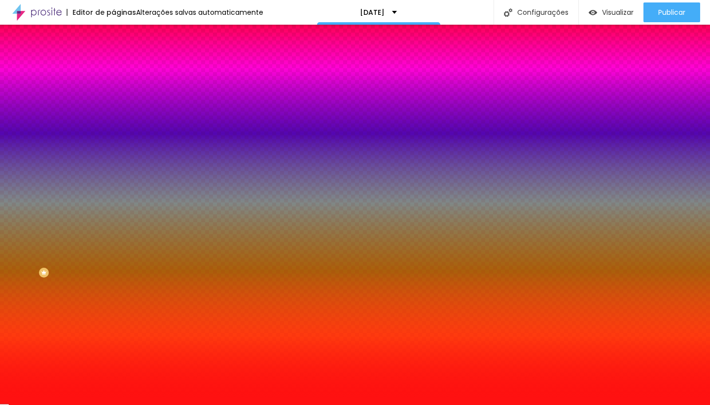
type input "184"
type input "197"
type input "200"
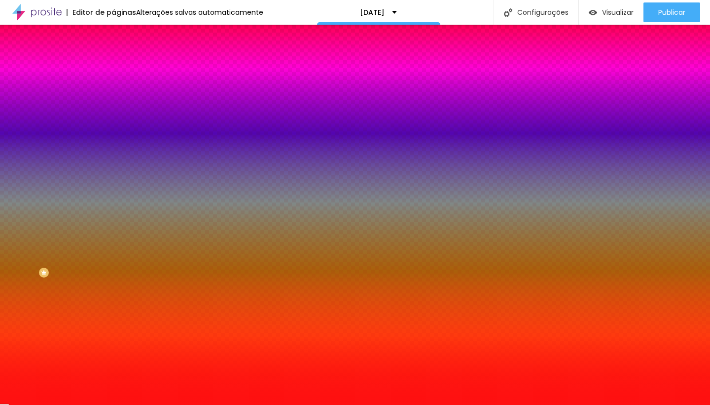
type input "200"
drag, startPoint x: 43, startPoint y: 119, endPoint x: 99, endPoint y: 127, distance: 56.8
click at [113, 127] on div "200 Borda arredondada" at bounding box center [169, 174] width 113 height 140
type input "188"
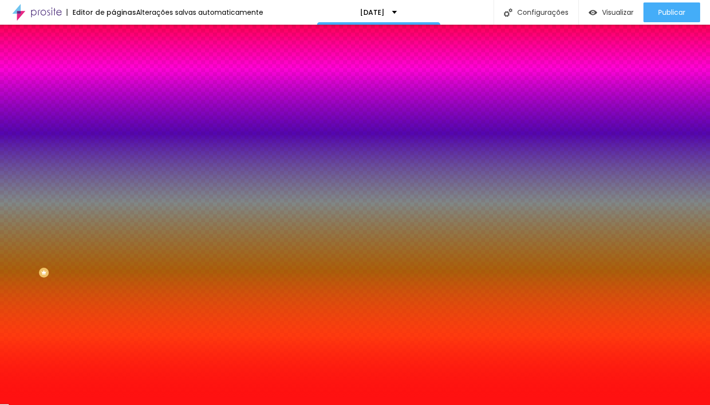
type input "165"
type input "155"
type input "146"
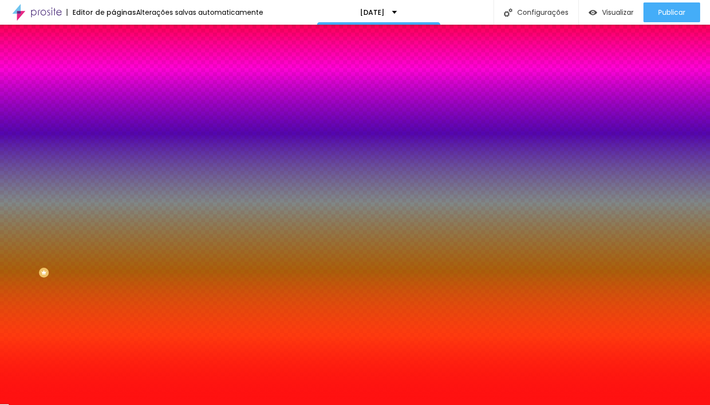
type input "146"
type input "136"
type input "131"
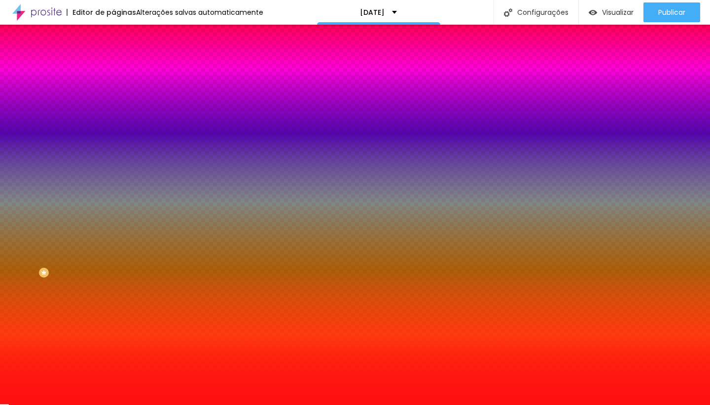
type input "128"
type input "123"
type input "118"
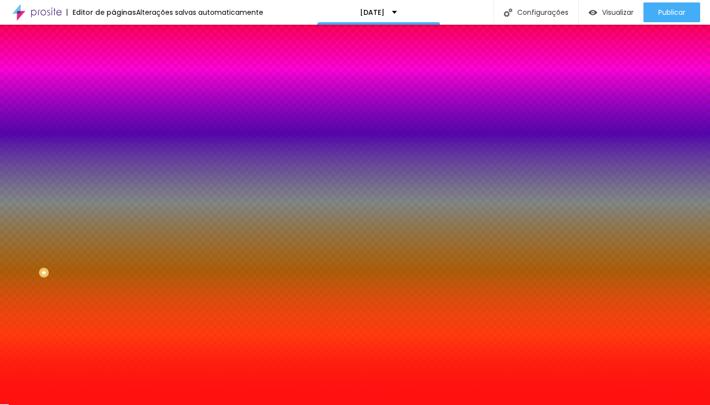
type input "118"
type input "110"
type input "96"
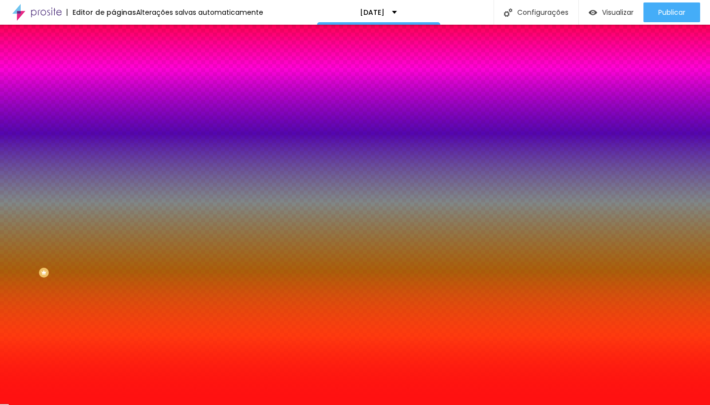
type input "79"
type input "55"
type input "44"
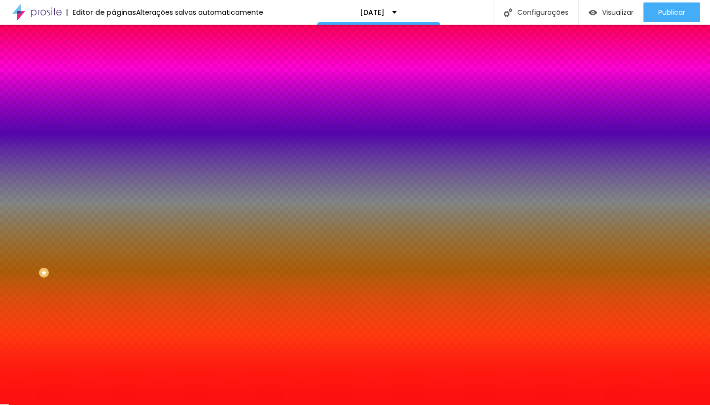
type input "44"
type input "39"
type input "36"
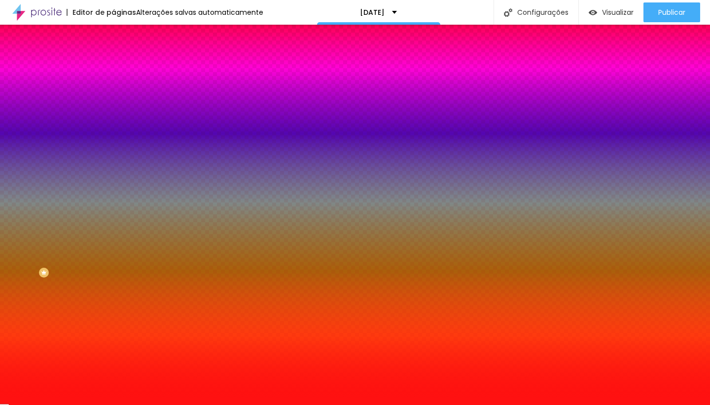
type input "31"
type input "26"
type input "23"
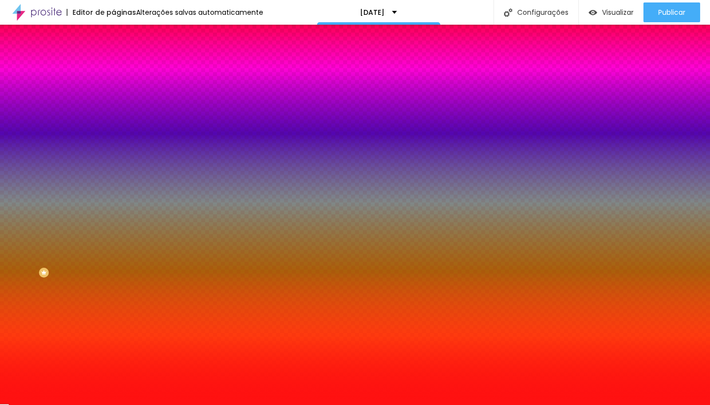
type input "23"
type input "22"
type input "20"
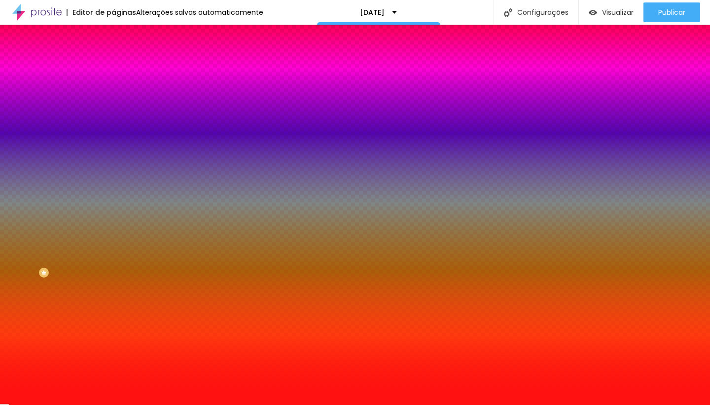
type input "18"
type input "17"
type input "15"
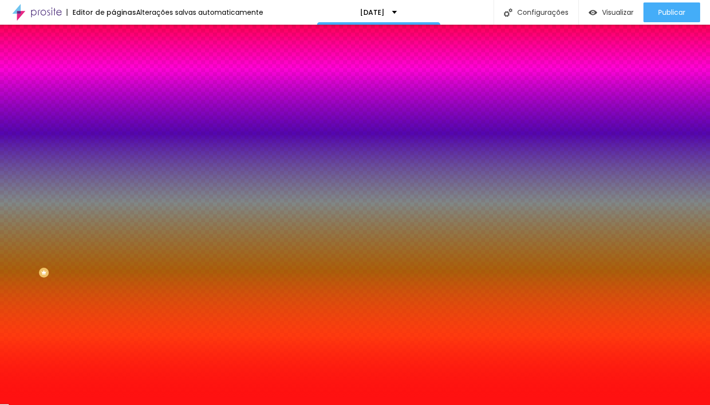
type input "15"
type input "14"
type input "12"
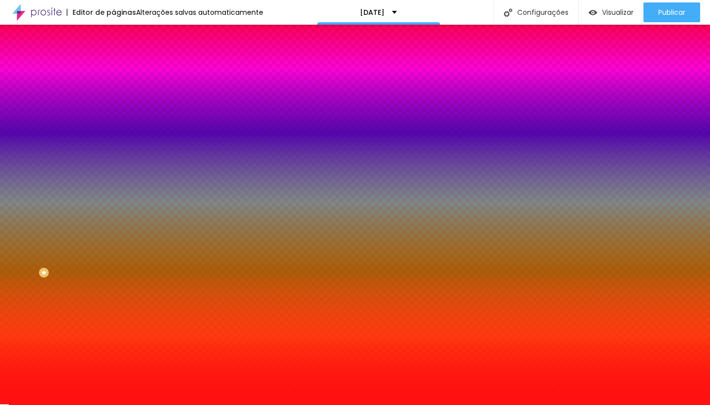
drag, startPoint x: 64, startPoint y: 125, endPoint x: 26, endPoint y: 126, distance: 38.0
type input "12"
click at [113, 219] on div at bounding box center [169, 223] width 113 height 9
click at [113, 67] on li "Avançado" at bounding box center [169, 72] width 113 height 10
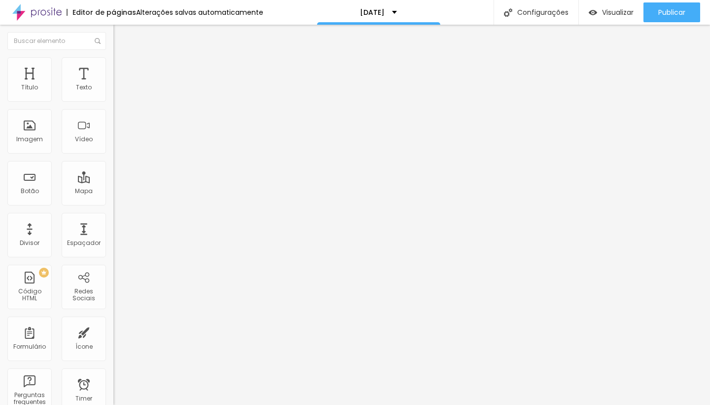
click at [113, 57] on li "Conteúdo" at bounding box center [169, 52] width 113 height 10
click at [122, 68] on span "Estilo" at bounding box center [129, 64] width 15 height 8
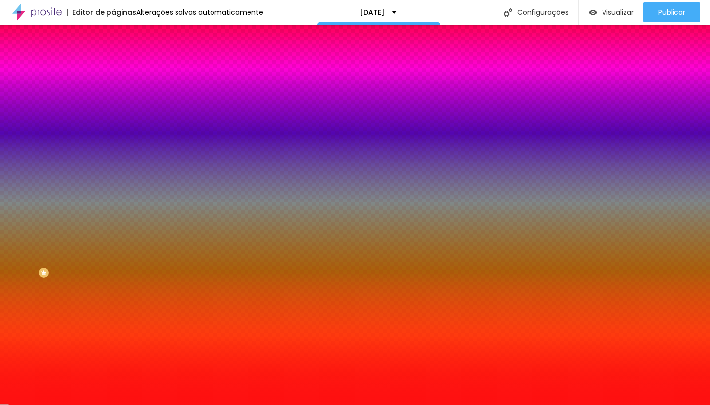
click at [113, 67] on li "Avançado" at bounding box center [169, 72] width 113 height 10
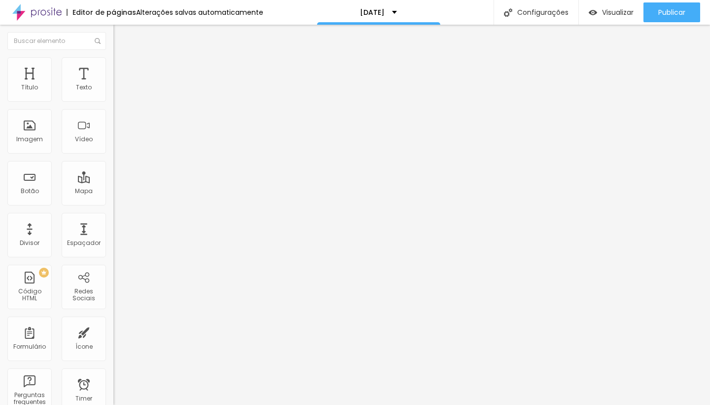
click at [113, 67] on ul "Conteúdo Estilo Avançado" at bounding box center [169, 62] width 113 height 30
click at [113, 64] on li "Estilo" at bounding box center [169, 62] width 113 height 10
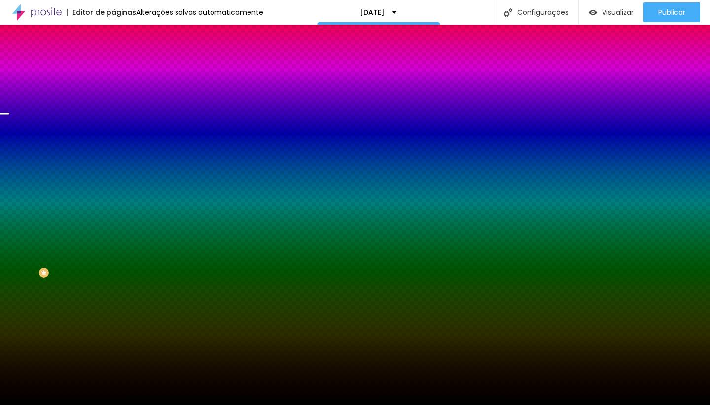
click at [122, 58] on span "Conteúdo" at bounding box center [137, 54] width 31 height 8
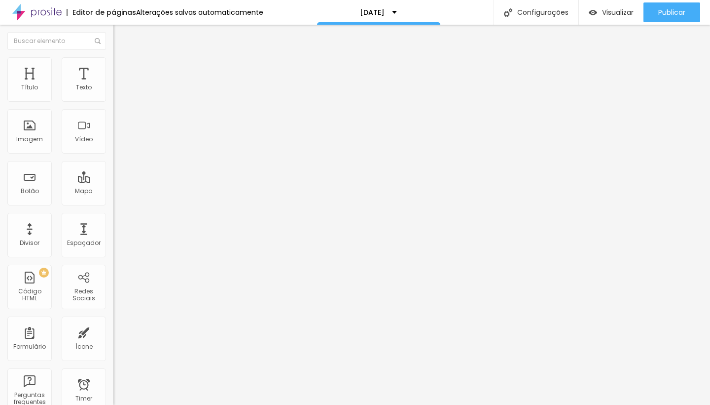
click at [122, 68] on span "Estilo" at bounding box center [129, 64] width 15 height 8
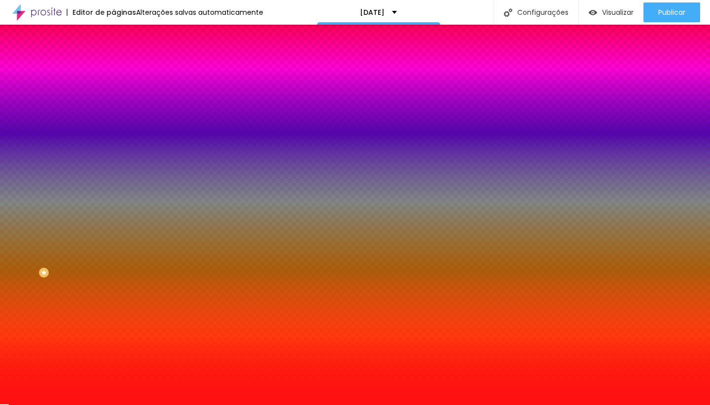
click at [122, 58] on span "Conteúdo" at bounding box center [137, 54] width 31 height 8
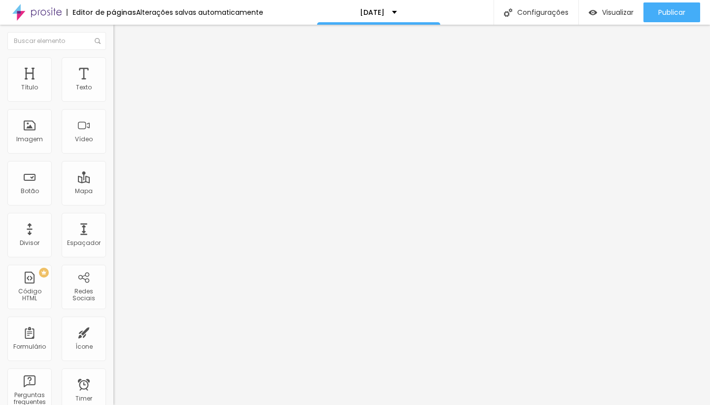
click at [113, 98] on img at bounding box center [116, 94] width 7 height 7
click at [113, 90] on img at bounding box center [116, 86] width 7 height 7
click at [122, 66] on span "Estilo" at bounding box center [129, 64] width 15 height 8
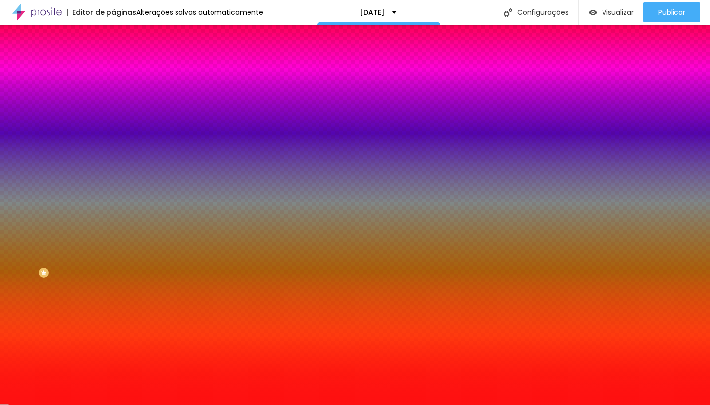
click at [122, 70] on span "Avançado" at bounding box center [138, 74] width 33 height 8
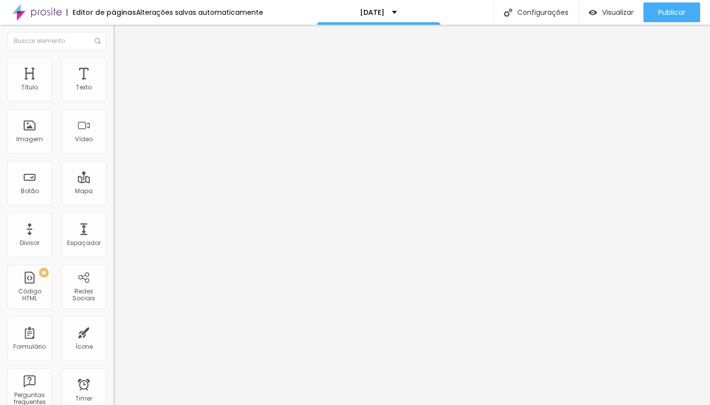
click at [113, 64] on li "Estilo" at bounding box center [169, 62] width 113 height 10
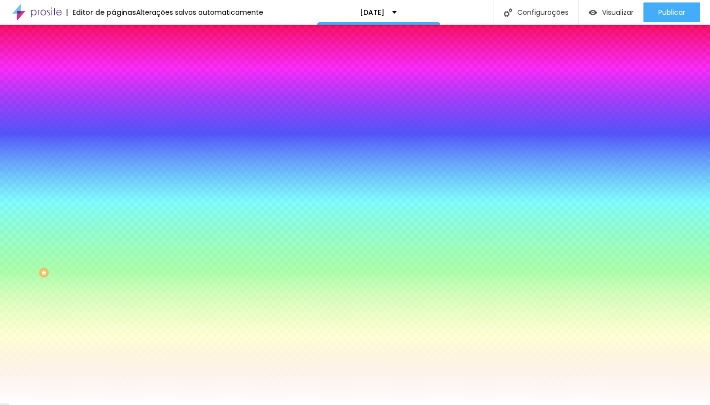
click at [113, 177] on button "button" at bounding box center [120, 172] width 14 height 10
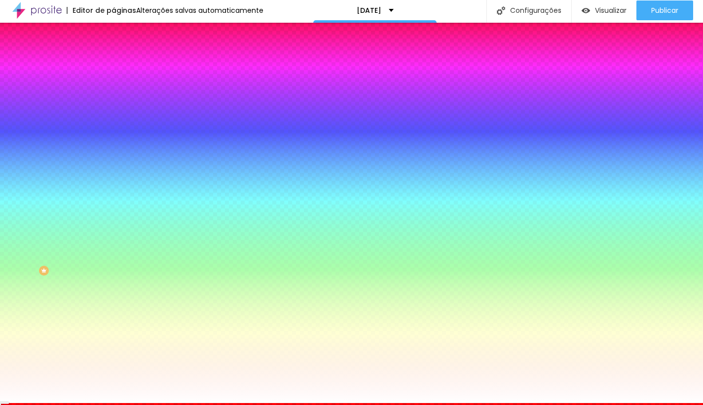
scroll to position [15, 0]
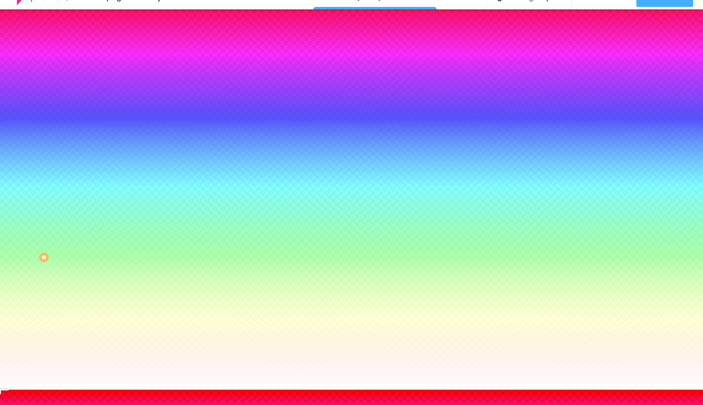
radio input "false"
radio input "true"
click at [14, 401] on button at bounding box center [7, 406] width 14 height 10
radio input "true"
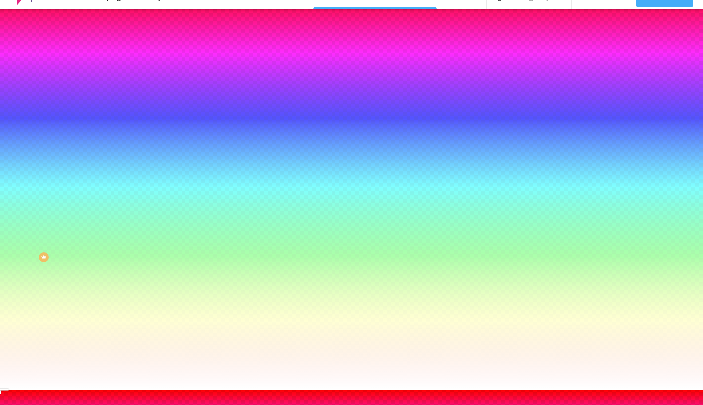
radio input "false"
radio input "true"
click at [675, 389] on div at bounding box center [351, 389] width 703 height 0
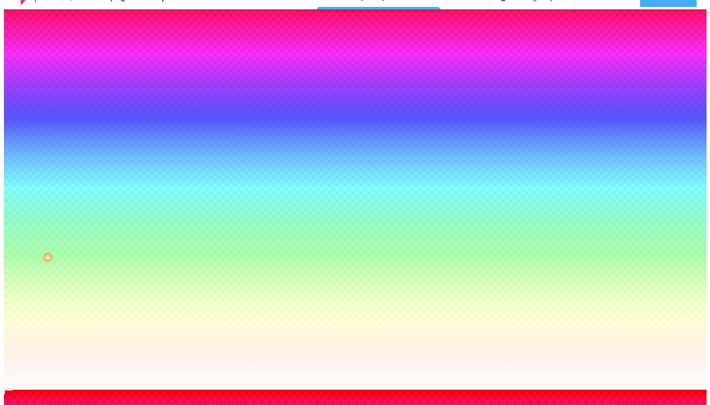
scroll to position [0, 0]
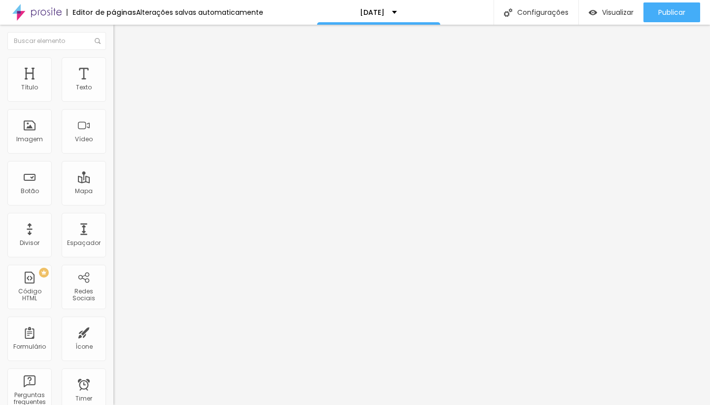
click at [113, 65] on li "Estilo" at bounding box center [169, 62] width 113 height 10
click at [113, 154] on span "Original" at bounding box center [125, 150] width 24 height 8
click at [113, 165] on div "Padrão 4:3" at bounding box center [169, 162] width 113 height 6
click at [113, 56] on img at bounding box center [117, 51] width 9 height 9
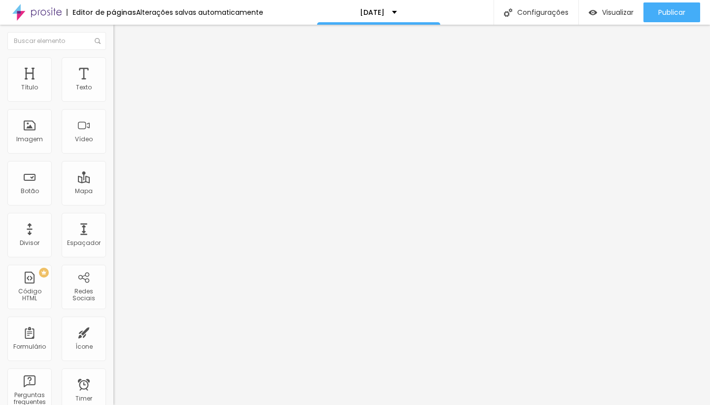
click at [121, 36] on img "button" at bounding box center [125, 36] width 8 height 8
click at [76, 85] on div "Texto" at bounding box center [84, 87] width 16 height 7
click at [113, 85] on span "Adicionar imagem" at bounding box center [145, 80] width 64 height 8
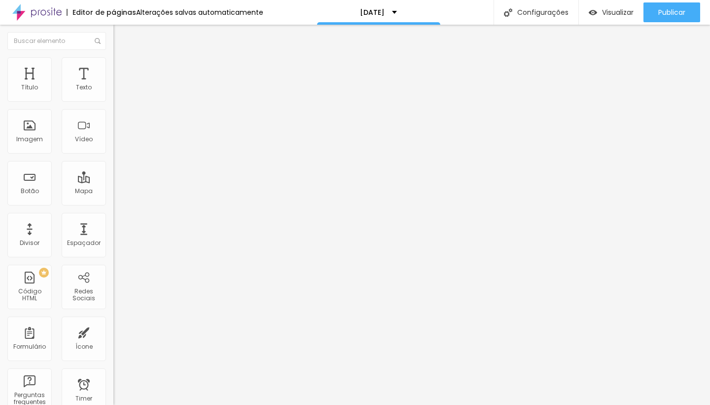
click at [113, 154] on span "4:3 Padrão" at bounding box center [129, 150] width 33 height 8
click at [113, 175] on div "Quadrado 1:1" at bounding box center [169, 172] width 113 height 6
click at [121, 37] on img "button" at bounding box center [125, 36] width 8 height 8
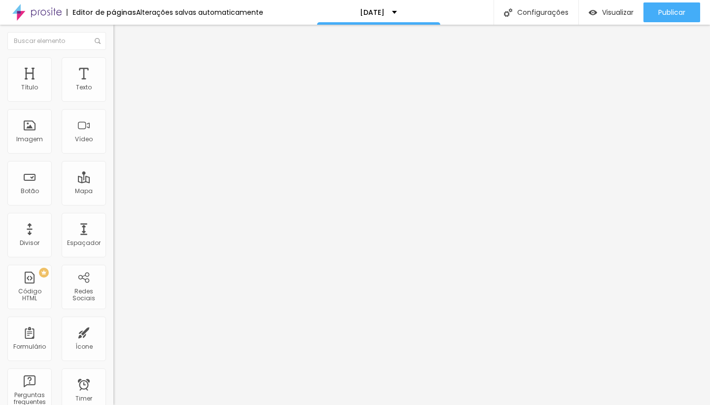
click at [113, 85] on span "Adicionar imagem" at bounding box center [145, 80] width 64 height 8
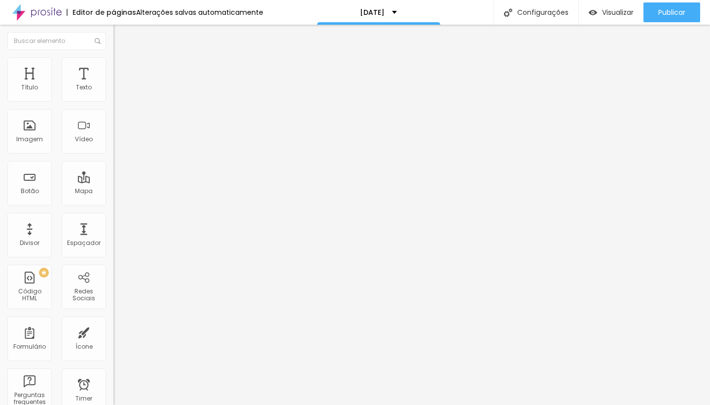
click at [122, 68] on span "Estilo" at bounding box center [129, 64] width 15 height 8
click at [113, 67] on img at bounding box center [117, 71] width 9 height 9
type input "5"
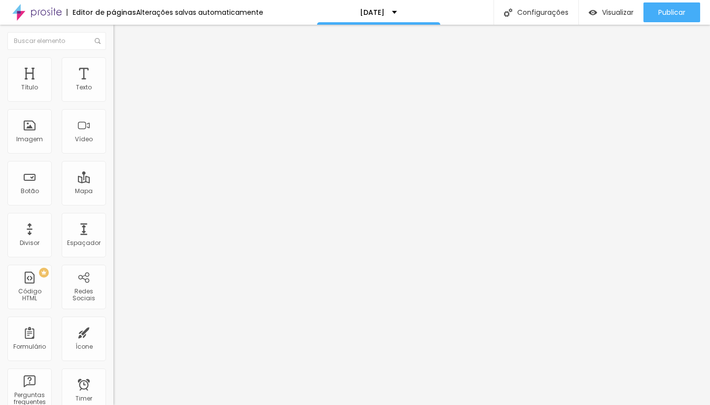
type input "5"
type input "9"
type input "13"
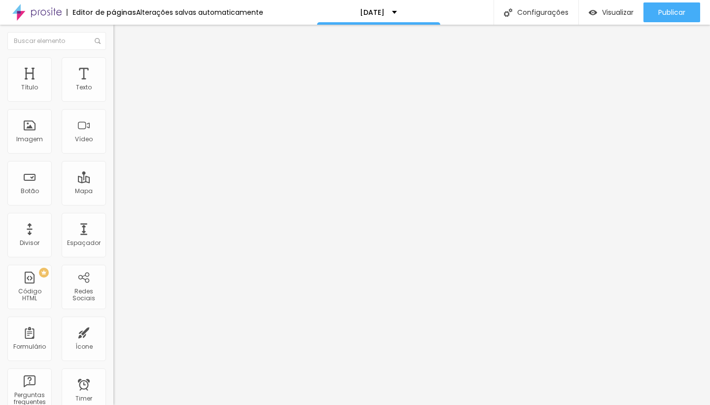
type input "15"
type input "19"
type input "27"
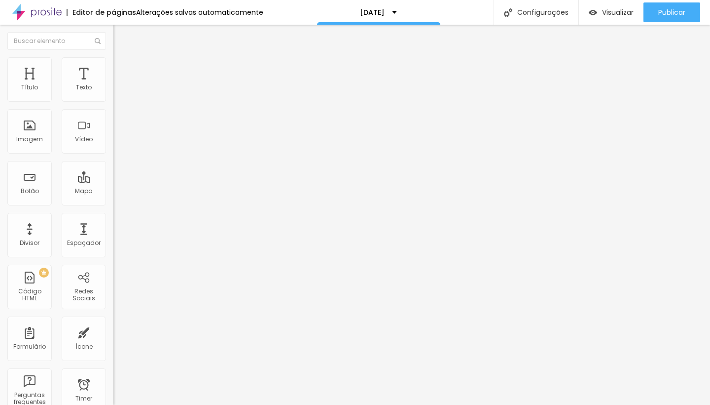
type input "27"
type input "42"
type input "67"
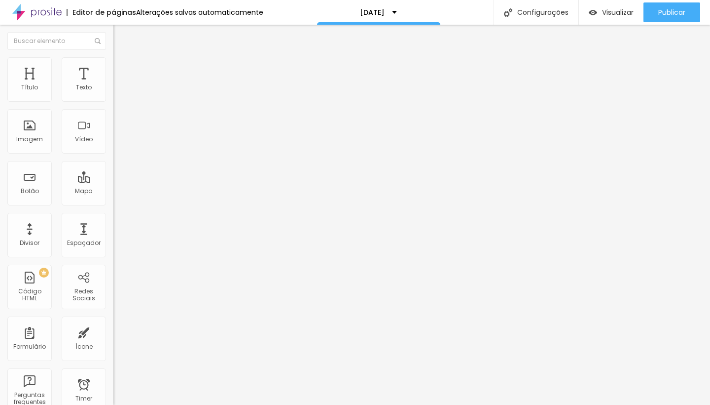
type input "85"
type input "99"
type input "100"
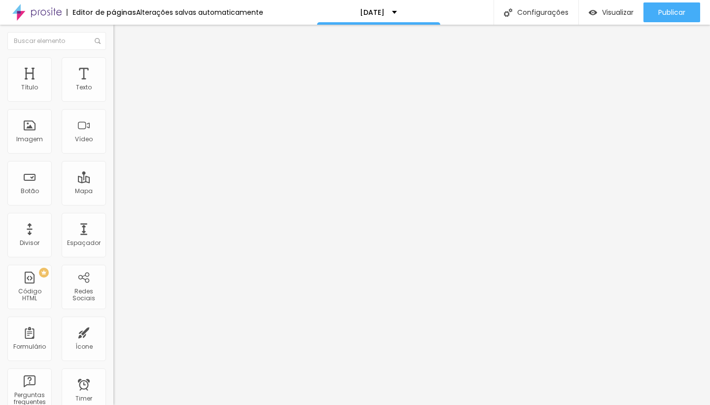
type input "100"
type input "98"
type input "78"
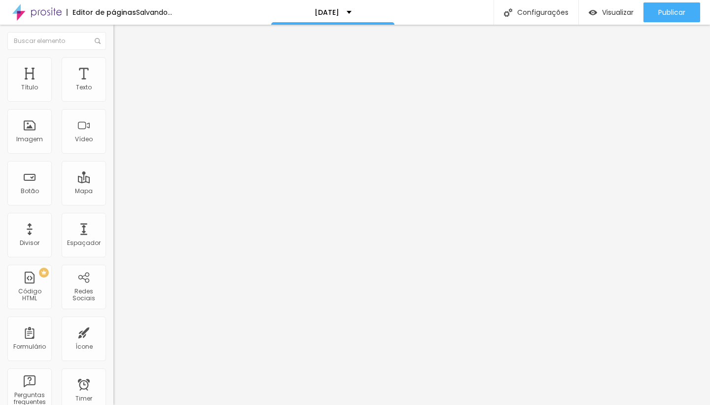
type input "67"
type input "51"
type input "49"
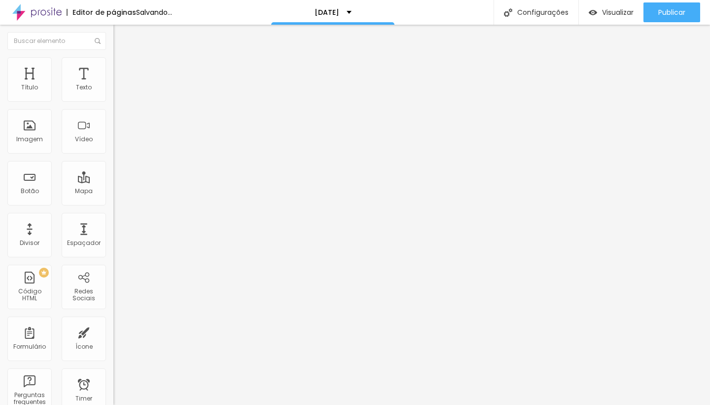
type input "49"
type input "47"
type input "46"
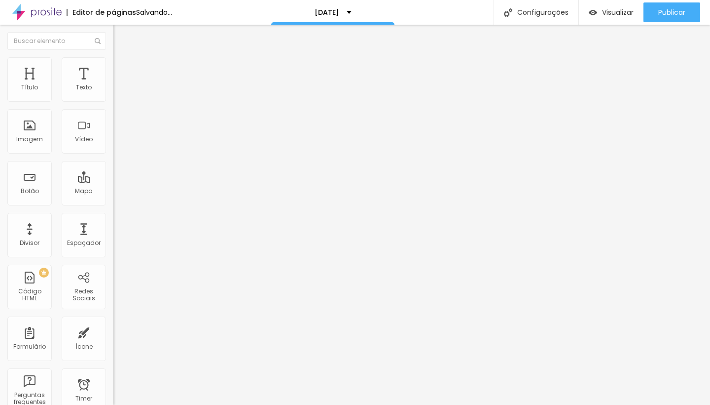
type input "45"
type input "44"
type input "43"
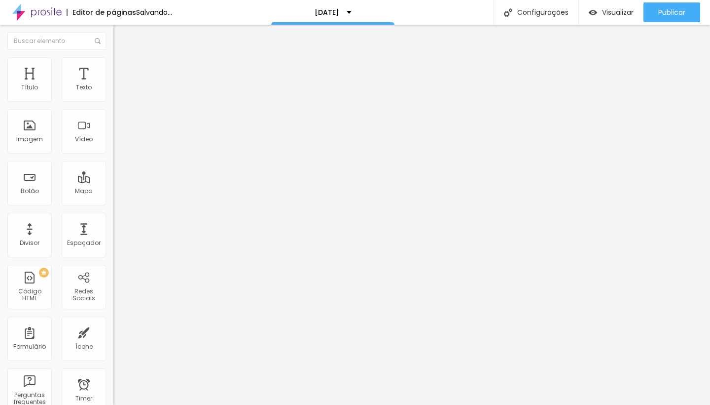
type input "43"
type input "40"
type input "37"
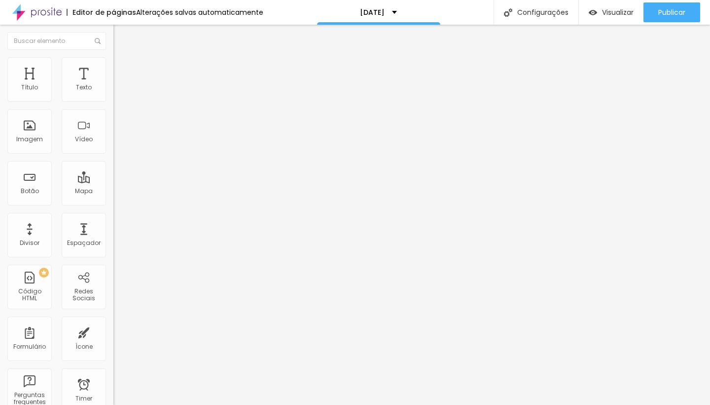
type input "30"
type input "26"
type input "25"
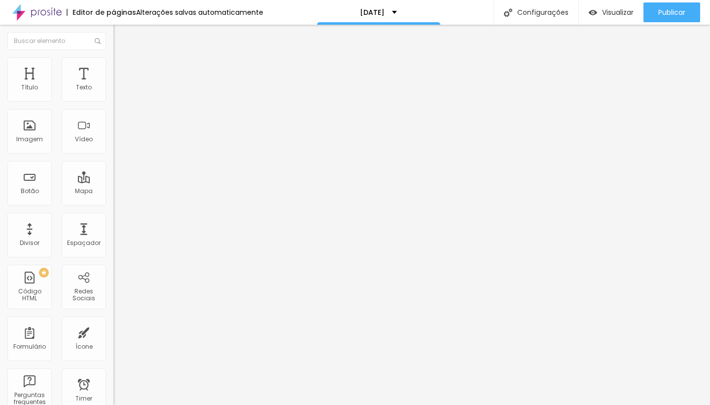
type input "25"
type input "24"
type input "23"
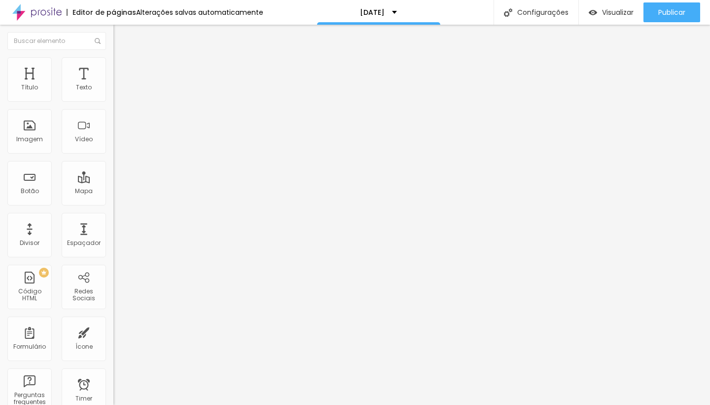
type input "21"
type input "16"
type input "15"
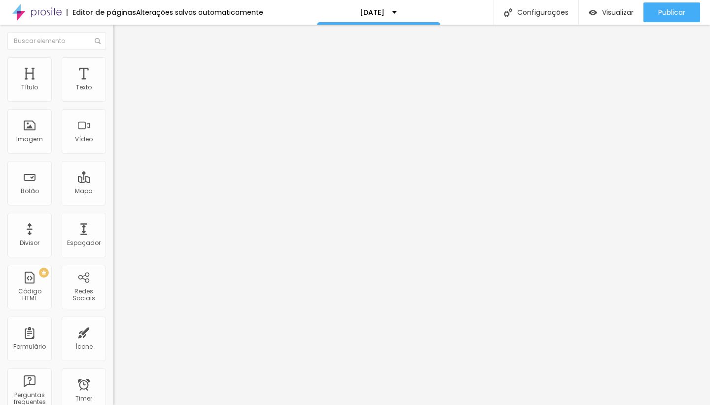
type input "15"
type input "14"
type input "11"
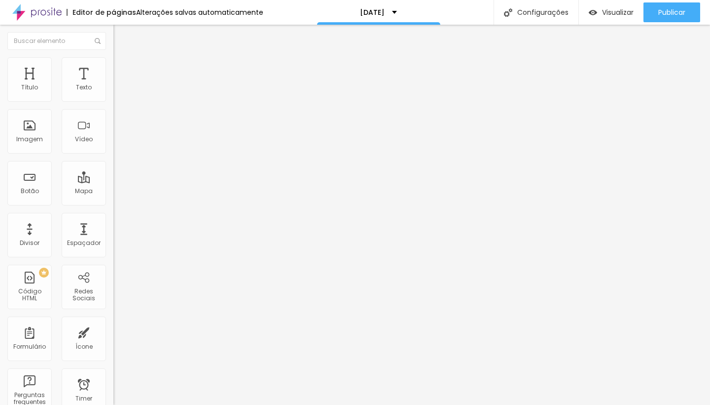
type input "0"
type input "1"
drag, startPoint x: 26, startPoint y: 97, endPoint x: 29, endPoint y: 102, distance: 5.1
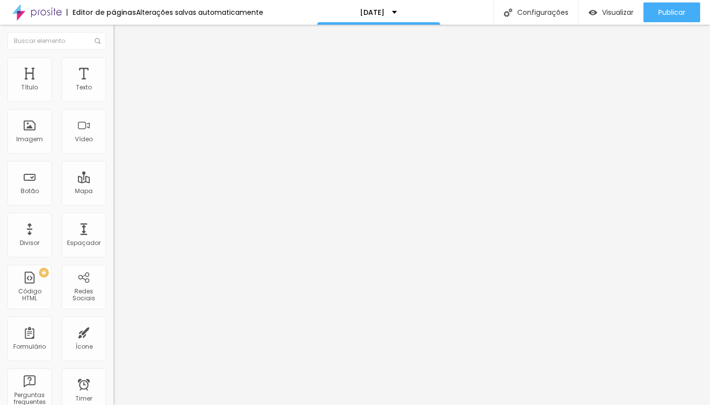
click at [113, 191] on div at bounding box center [169, 195] width 113 height 9
click at [113, 62] on img at bounding box center [117, 61] width 9 height 9
click at [113, 57] on li "Conteúdo" at bounding box center [169, 52] width 113 height 10
click at [113, 154] on span "Original" at bounding box center [125, 150] width 24 height 8
click at [113, 166] on span "Padrão" at bounding box center [124, 162] width 22 height 8
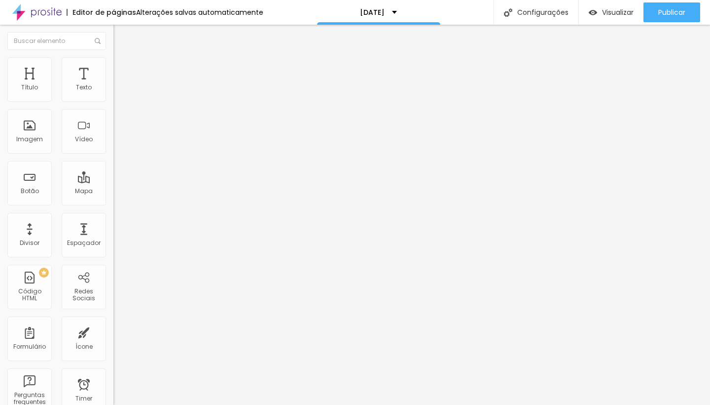
click at [113, 176] on span "Quadrado" at bounding box center [129, 171] width 32 height 8
click at [113, 182] on span "Original" at bounding box center [125, 177] width 24 height 8
click at [122, 68] on span "Estilo" at bounding box center [129, 64] width 15 height 8
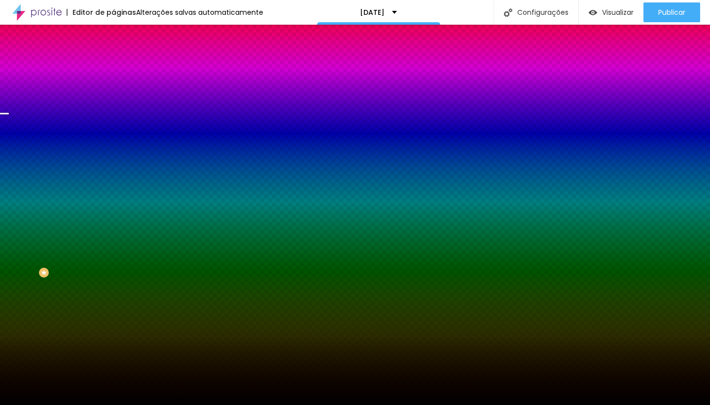
click at [113, 134] on div at bounding box center [169, 134] width 113 height 0
click at [73, 194] on div at bounding box center [355, 202] width 710 height 405
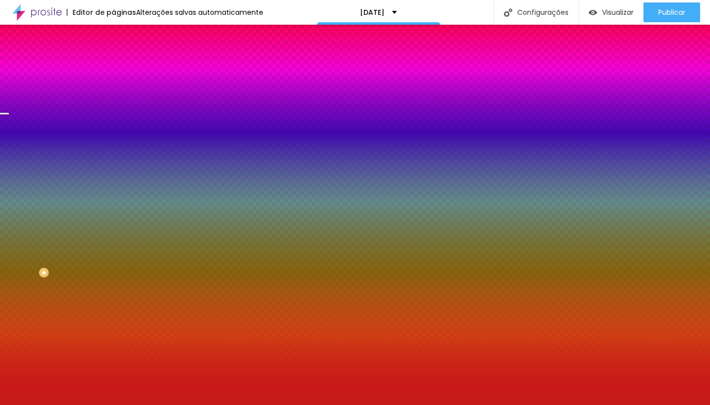
drag, startPoint x: 69, startPoint y: 199, endPoint x: 72, endPoint y: 208, distance: 9.7
click at [72, 208] on div at bounding box center [355, 202] width 710 height 405
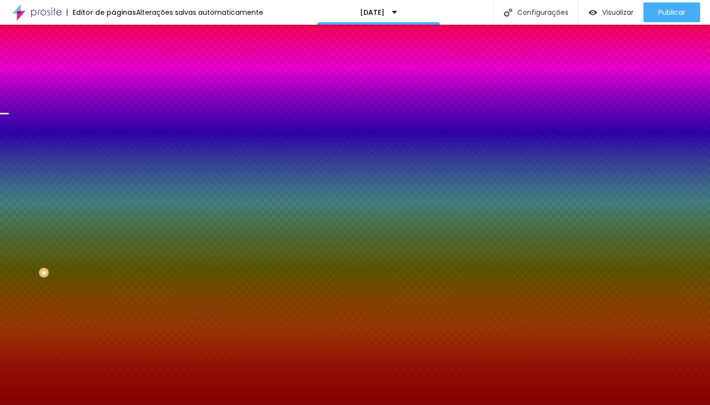
drag, startPoint x: 72, startPoint y: 208, endPoint x: 77, endPoint y: 227, distance: 19.7
click at [683, 194] on div at bounding box center [684, 193] width 2 height 2
click at [86, 252] on div at bounding box center [355, 202] width 710 height 405
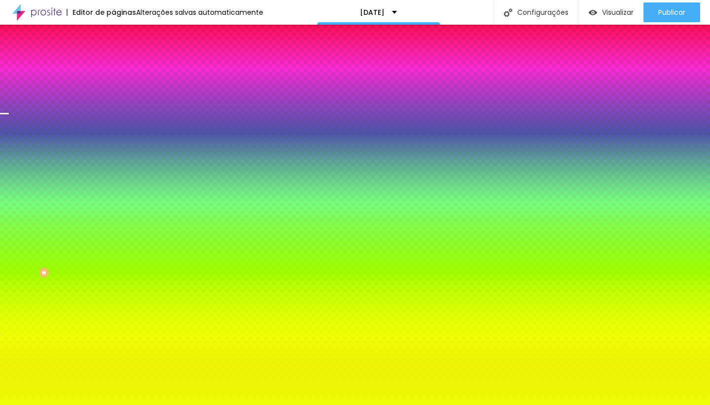
drag, startPoint x: 77, startPoint y: 208, endPoint x: 78, endPoint y: 171, distance: 37.5
click at [113, 144] on div "Cor de fundo Voltar ao padrão #ECFF05" at bounding box center [169, 130] width 113 height 27
click at [113, 134] on div at bounding box center [169, 134] width 113 height 0
click at [47, 206] on div at bounding box center [355, 202] width 710 height 405
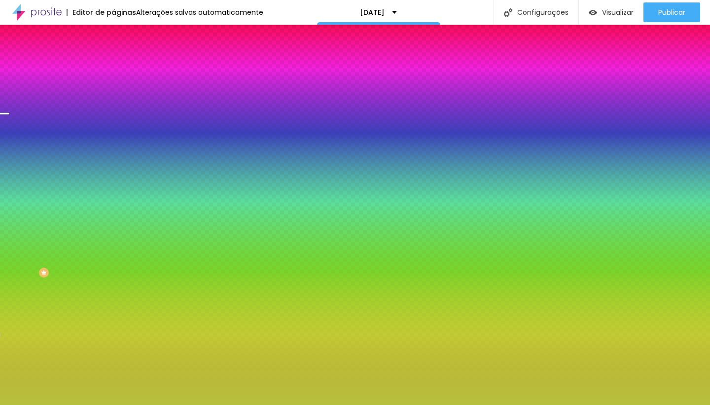
click at [60, 210] on div at bounding box center [355, 202] width 710 height 405
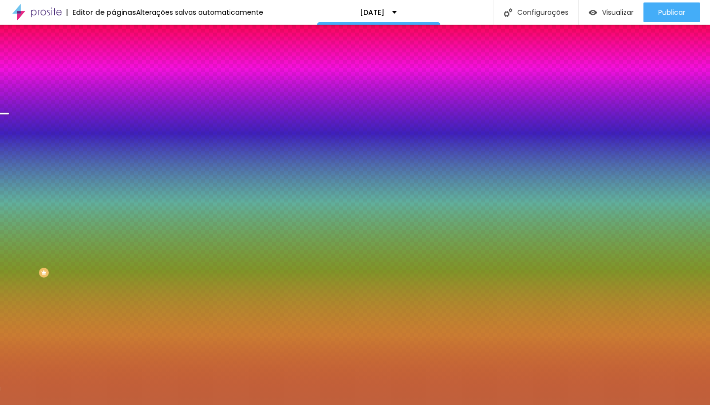
click at [89, 262] on div at bounding box center [355, 202] width 710 height 405
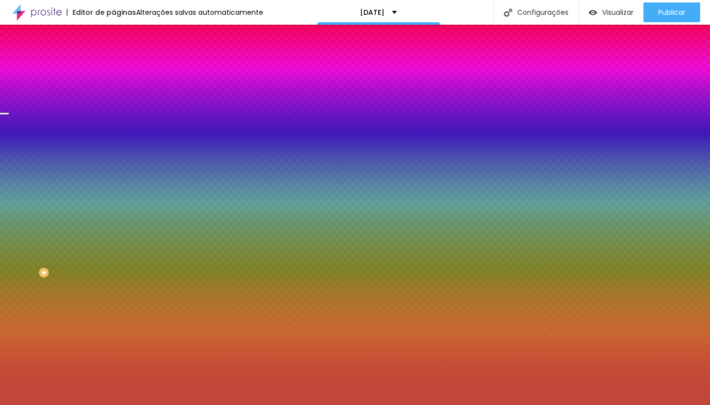
click at [90, 264] on div at bounding box center [355, 202] width 710 height 405
click at [113, 303] on div "Editar Seção Conteúdo Estilo Avançado Imagem de fundo Trocar imagem Efeito da I…" at bounding box center [169, 215] width 113 height 380
click at [113, 103] on span "Parallax" at bounding box center [125, 98] width 24 height 8
click at [113, 109] on span "Nenhum" at bounding box center [126, 104] width 26 height 8
click at [113, 117] on div "Parallax" at bounding box center [169, 114] width 113 height 6
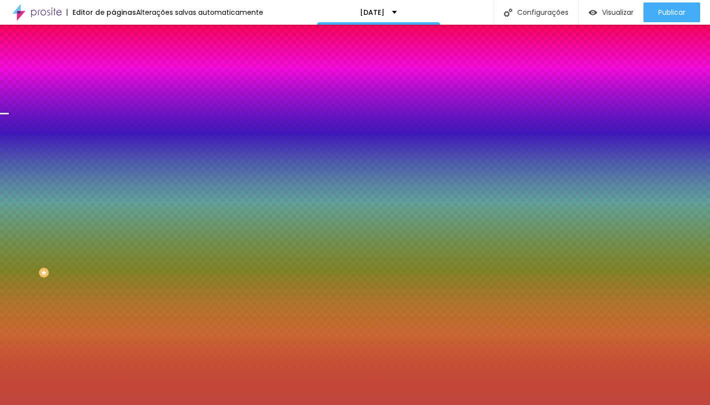
click at [113, 334] on div "Editar Seção Conteúdo Estilo Avançado Imagem de fundo Trocar imagem Efeito da I…" at bounding box center [169, 215] width 113 height 380
click at [113, 331] on div "Editar Seção Conteúdo Estilo Avançado Imagem de fundo Trocar imagem Efeito da I…" at bounding box center [169, 215] width 113 height 380
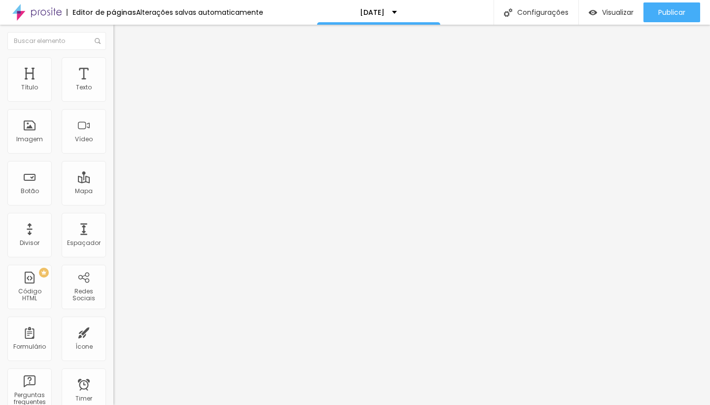
click at [113, 63] on li "Estilo" at bounding box center [169, 62] width 113 height 10
click at [113, 67] on img at bounding box center [117, 71] width 9 height 9
click at [113, 60] on ul "Conteúdo Estilo Avançado" at bounding box center [169, 62] width 113 height 30
click at [607, 9] on span "Visualizar" at bounding box center [618, 12] width 32 height 8
click at [121, 38] on div "Editar Imagem" at bounding box center [154, 36] width 66 height 8
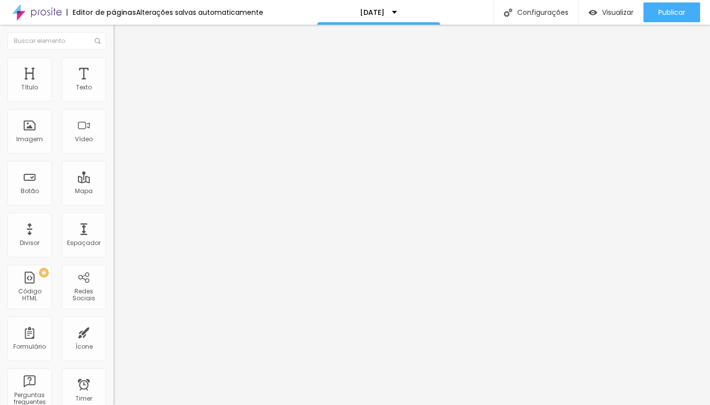
click at [113, 60] on img at bounding box center [117, 61] width 9 height 9
click at [122, 68] on span "Estilo" at bounding box center [129, 64] width 15 height 8
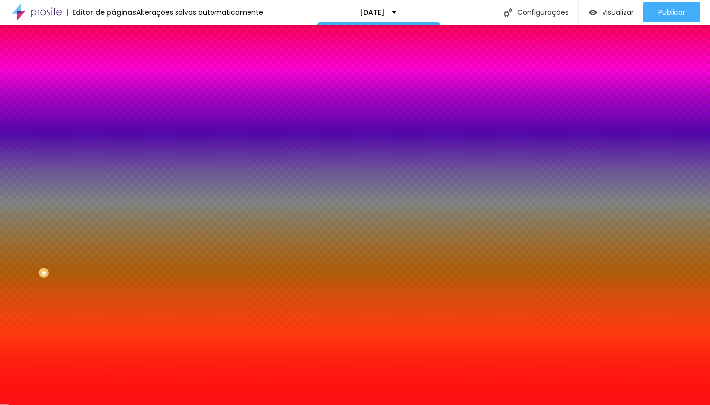
drag, startPoint x: 81, startPoint y: 99, endPoint x: 100, endPoint y: 109, distance: 20.5
click at [113, 104] on div "Cor de fundo Voltar ao padrão #FF1111" at bounding box center [169, 90] width 113 height 27
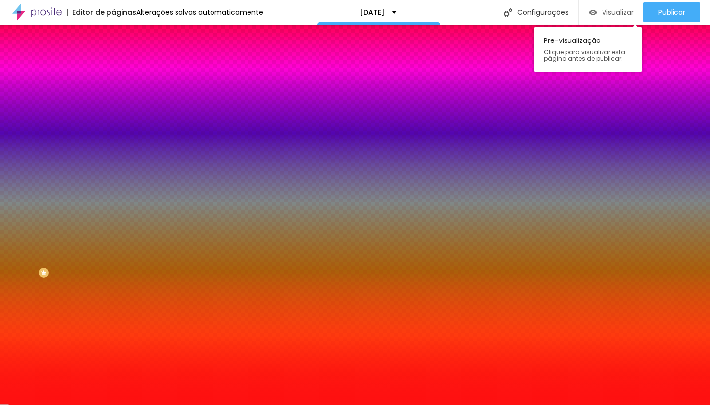
click at [597, 15] on div "Visualizar" at bounding box center [611, 12] width 45 height 8
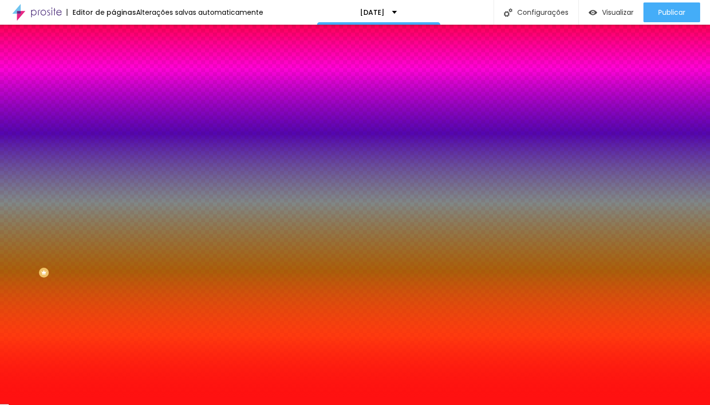
click at [121, 35] on div "Editar Coluna" at bounding box center [151, 36] width 61 height 8
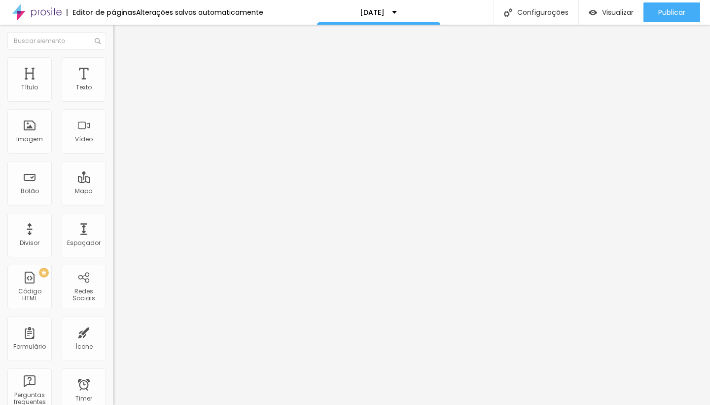
click at [122, 68] on span "Estilo" at bounding box center [129, 64] width 15 height 8
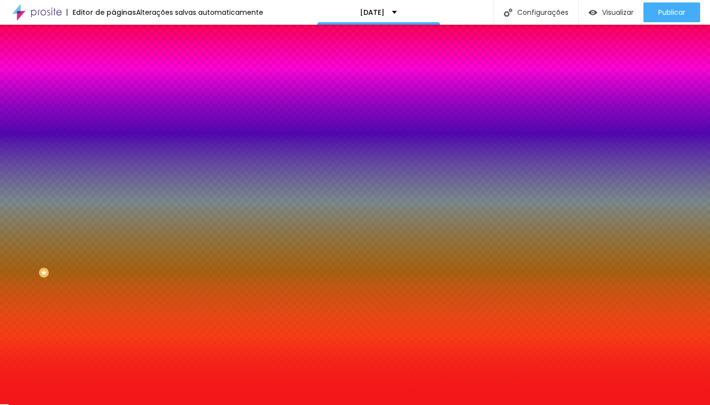
drag, startPoint x: 102, startPoint y: 181, endPoint x: 77, endPoint y: 179, distance: 24.3
click at [113, 144] on input "#F3161B" at bounding box center [172, 139] width 118 height 10
paste input "F1111"
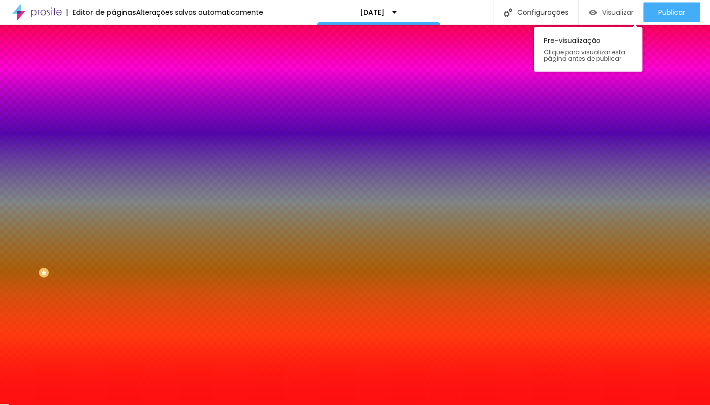
click at [602, 13] on span "Visualizar" at bounding box center [618, 12] width 32 height 8
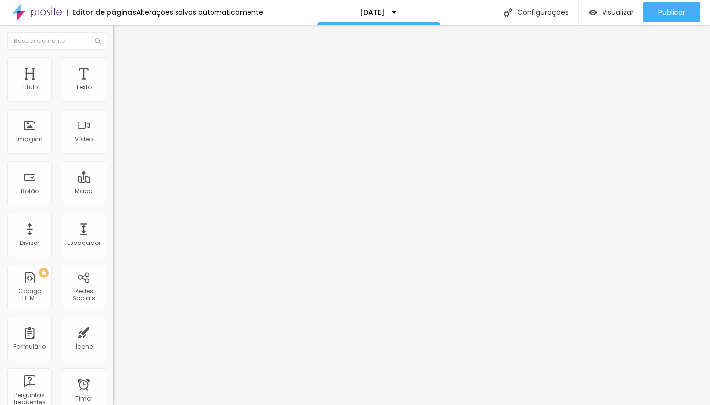
click at [113, 64] on li "Estilo" at bounding box center [169, 62] width 113 height 10
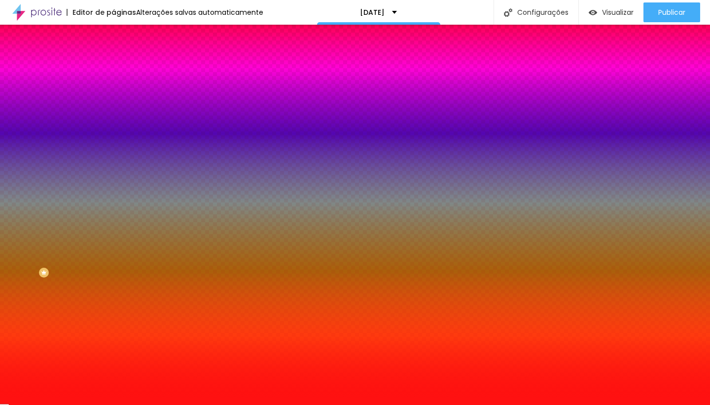
click at [118, 201] on icon "button" at bounding box center [120, 199] width 4 height 4
click at [214, 404] on div at bounding box center [351, 410] width 703 height 0
click at [18, 404] on div at bounding box center [351, 405] width 703 height 0
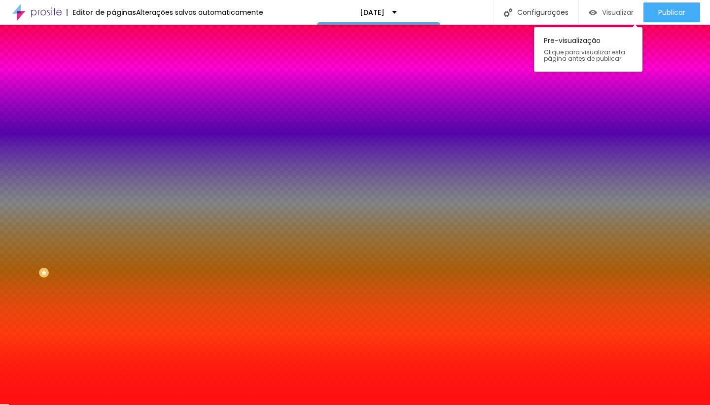
click at [614, 9] on span "Visualizar" at bounding box center [618, 12] width 32 height 8
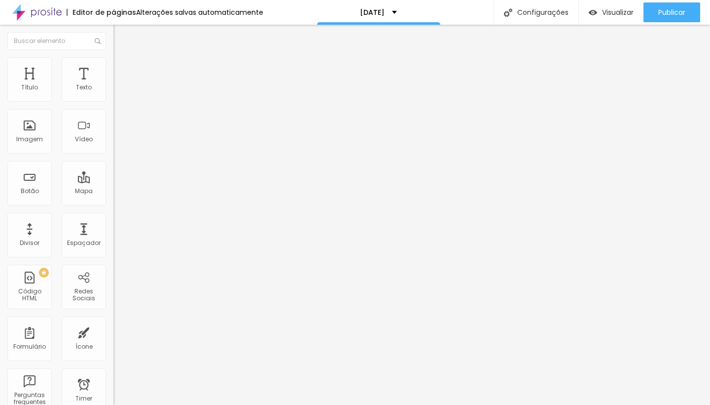
click at [113, 65] on li "Estilo" at bounding box center [169, 62] width 113 height 10
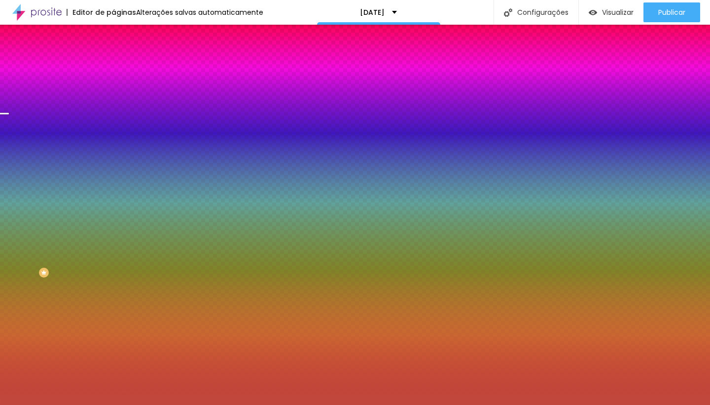
click at [113, 134] on div at bounding box center [169, 134] width 113 height 0
click at [113, 295] on div "Editar Seção Conteúdo Estilo Avançado Imagem de fundo Trocar imagem Efeito da I…" at bounding box center [169, 215] width 113 height 380
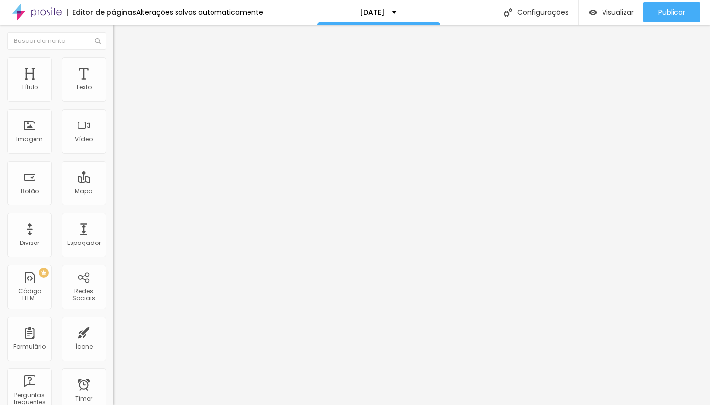
click at [113, 66] on li "Estilo" at bounding box center [169, 62] width 113 height 10
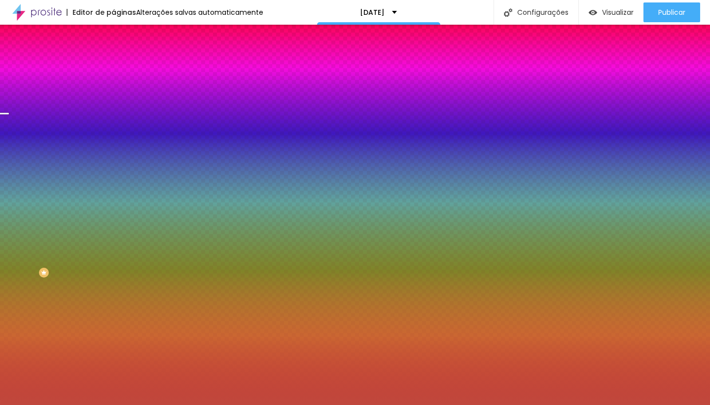
click at [122, 70] on span "Avançado" at bounding box center [138, 74] width 33 height 8
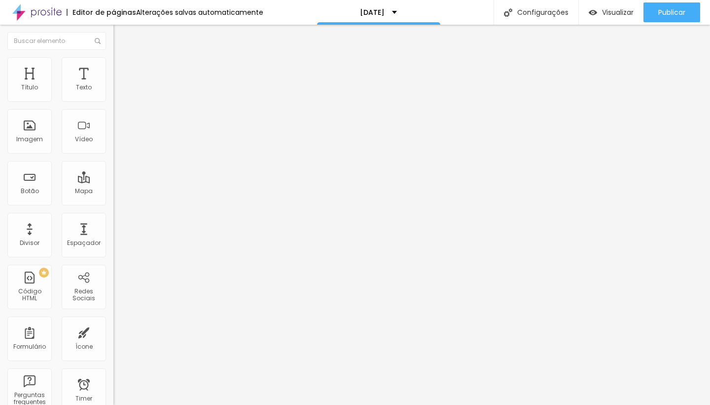
drag, startPoint x: 64, startPoint y: 99, endPoint x: 40, endPoint y: 103, distance: 24.4
click at [113, 191] on div at bounding box center [169, 195] width 113 height 9
click at [113, 331] on input "range" at bounding box center [145, 335] width 64 height 8
click at [113, 56] on img at bounding box center [117, 51] width 9 height 9
click at [113, 90] on span "Encaixotado" at bounding box center [132, 85] width 38 height 8
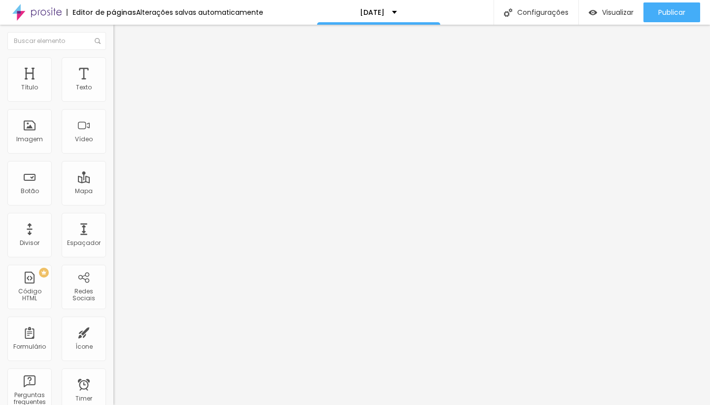
click at [121, 39] on img "button" at bounding box center [125, 36] width 8 height 8
click at [113, 59] on img at bounding box center [117, 61] width 9 height 9
click at [113, 58] on img at bounding box center [117, 61] width 9 height 9
click at [113, 66] on li "Estilo" at bounding box center [169, 62] width 113 height 10
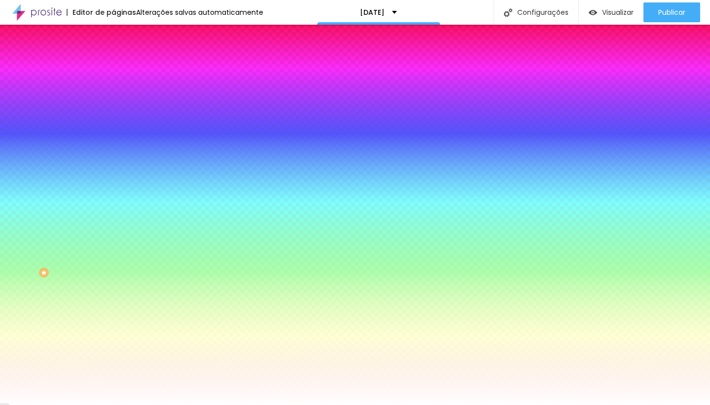
click at [113, 60] on img at bounding box center [117, 61] width 9 height 9
